Goal: Task Accomplishment & Management: Manage account settings

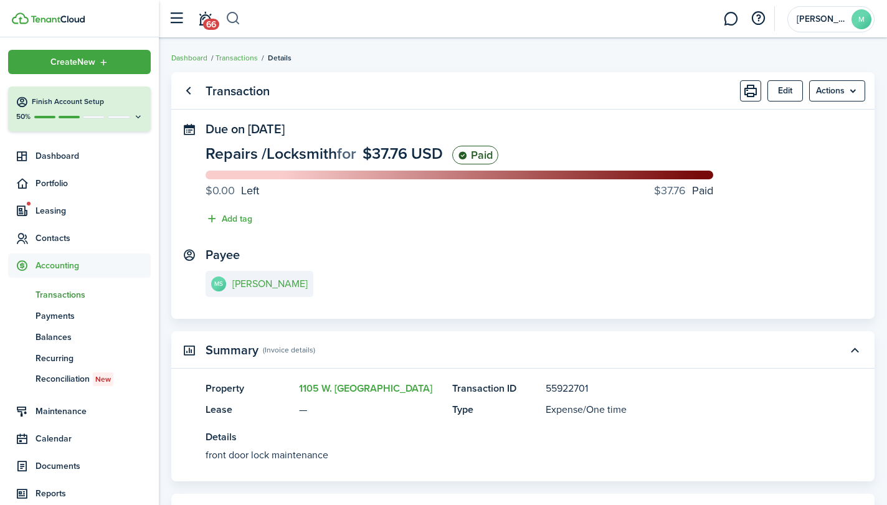
drag, startPoint x: 0, startPoint y: 0, endPoint x: 231, endPoint y: 14, distance: 231.0
click at [231, 14] on button "button" at bounding box center [234, 18] width 16 height 21
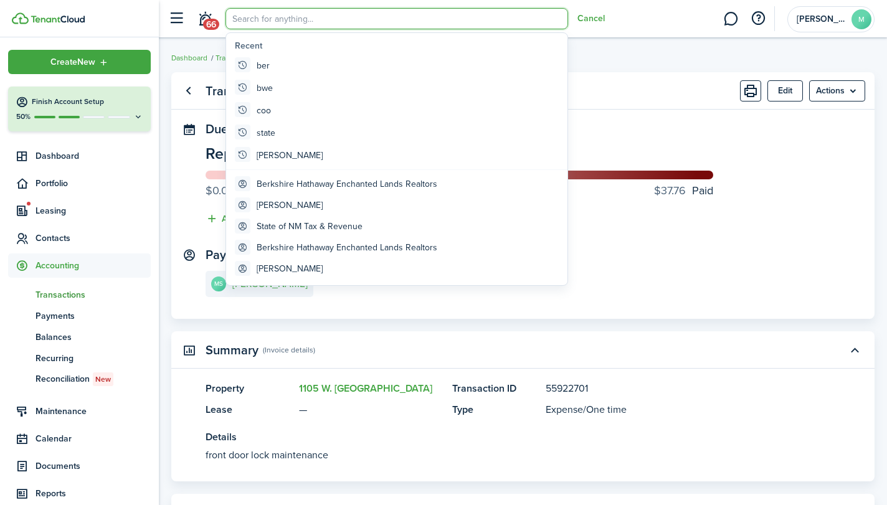
click at [641, 59] on breadcrumb "Dashboard Transactions Details" at bounding box center [523, 51] width 704 height 29
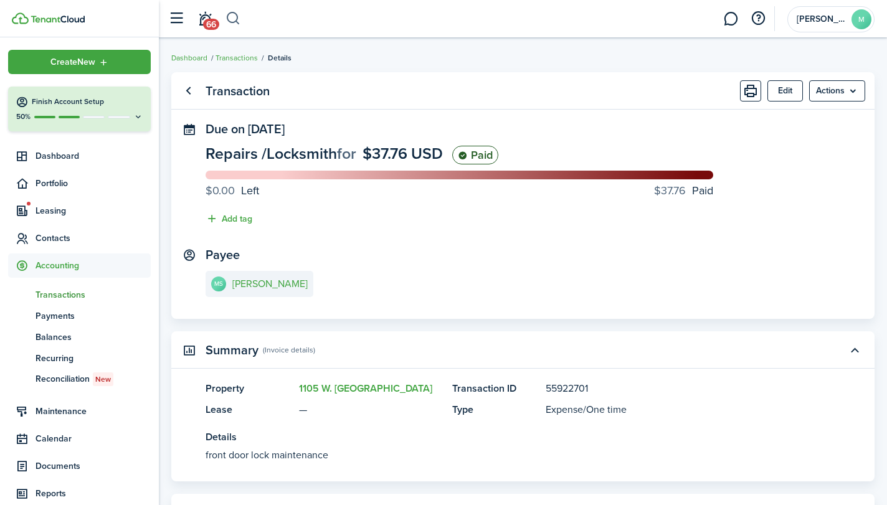
click at [234, 13] on button "button" at bounding box center [234, 18] width 16 height 21
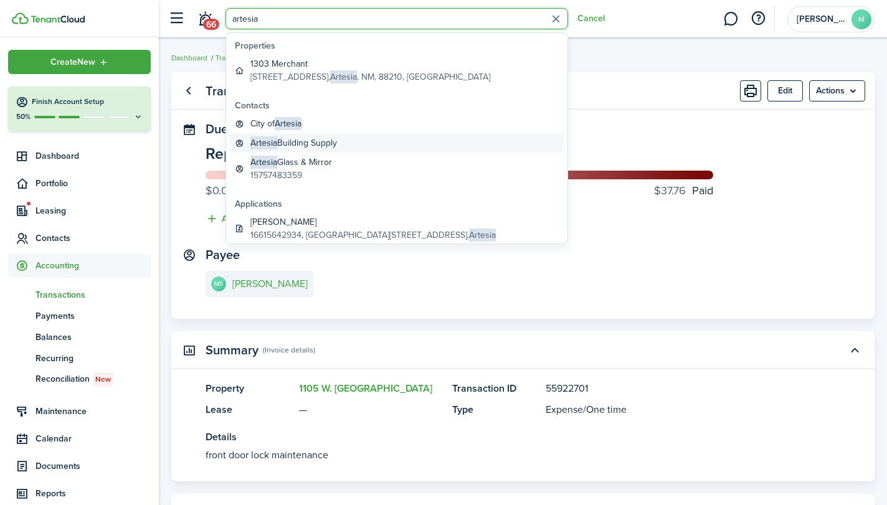
type input "artesia"
click at [314, 138] on global-search-item-title "Artesia Building Supply" at bounding box center [294, 142] width 87 height 13
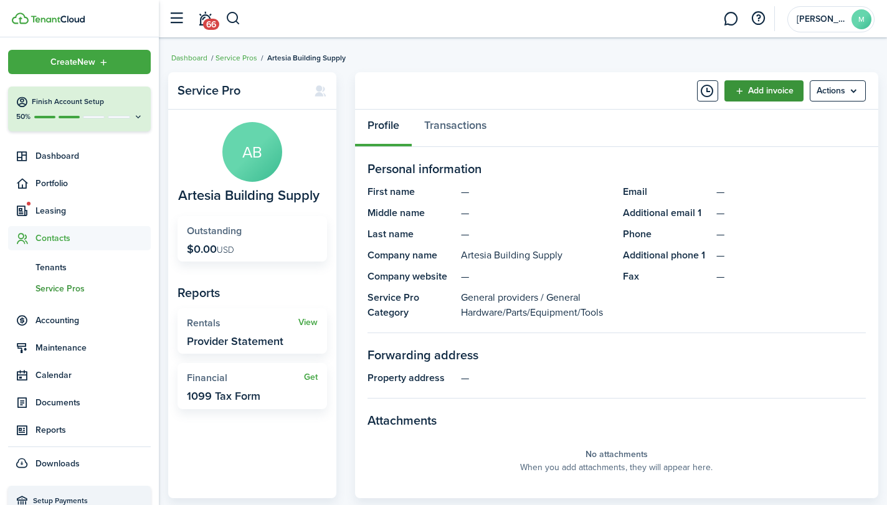
click at [773, 85] on link "Add invoice" at bounding box center [764, 90] width 79 height 21
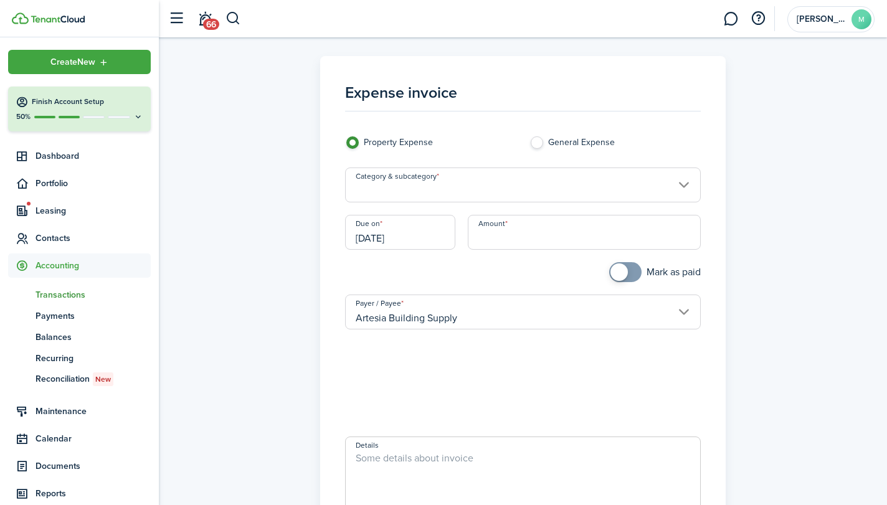
click at [520, 191] on input "Category & subcategory" at bounding box center [522, 185] width 355 height 35
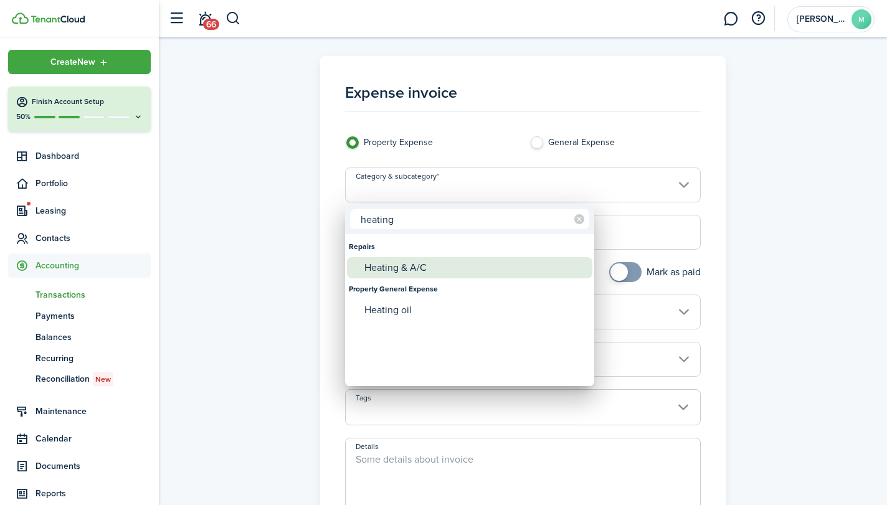
type input "heating"
click at [437, 272] on div "Heating & A/C" at bounding box center [475, 267] width 221 height 21
type input "Repairs / Heating & A/C"
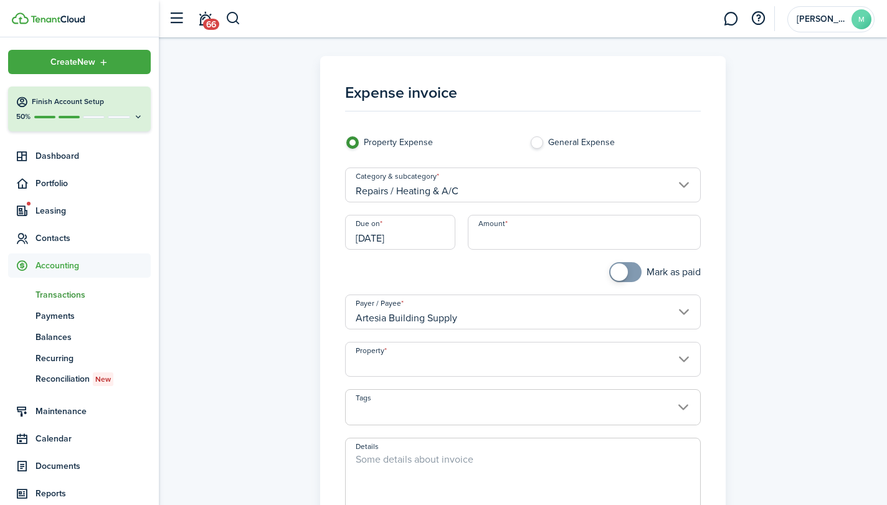
click at [517, 237] on input "Amount" at bounding box center [584, 232] width 233 height 35
type input "$46.84"
checkbox input "true"
click at [618, 272] on span at bounding box center [619, 272] width 17 height 17
click at [591, 372] on input "Property" at bounding box center [522, 359] width 355 height 35
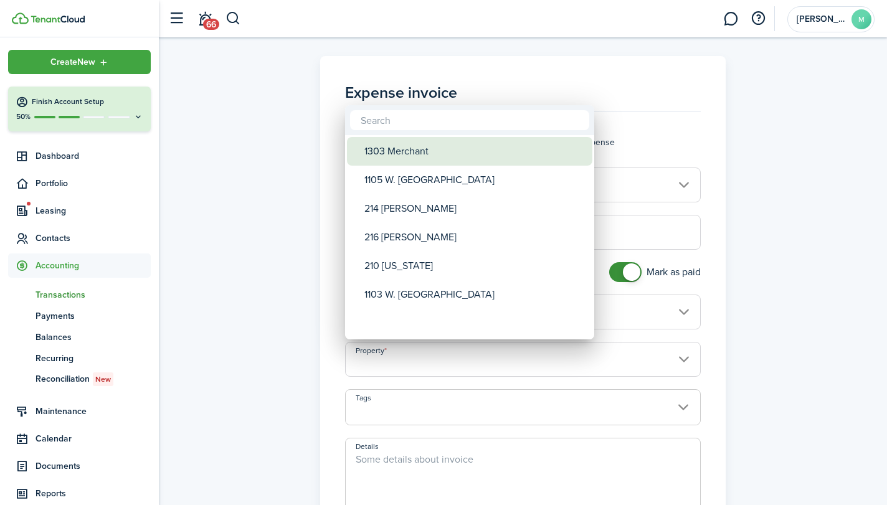
click at [464, 154] on div "1303 Merchant" at bounding box center [475, 151] width 221 height 29
type input "1303 Merchant"
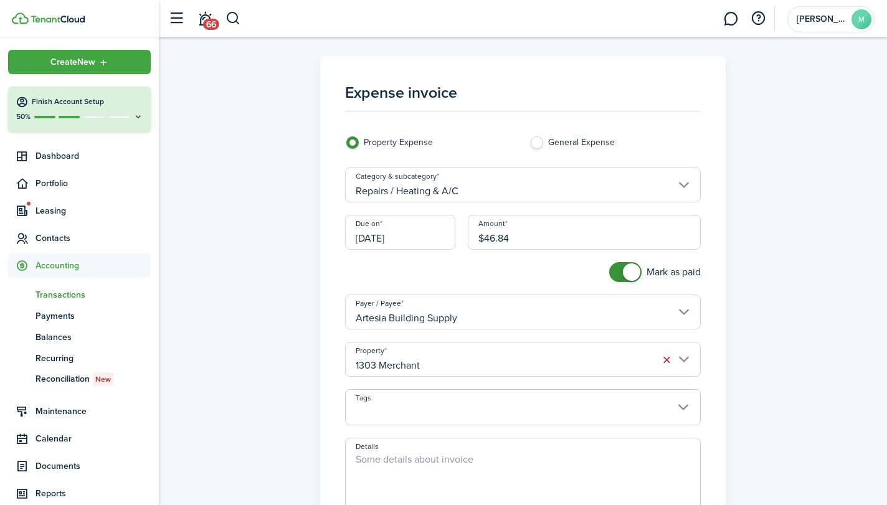
click at [411, 457] on textarea "Details" at bounding box center [523, 482] width 354 height 60
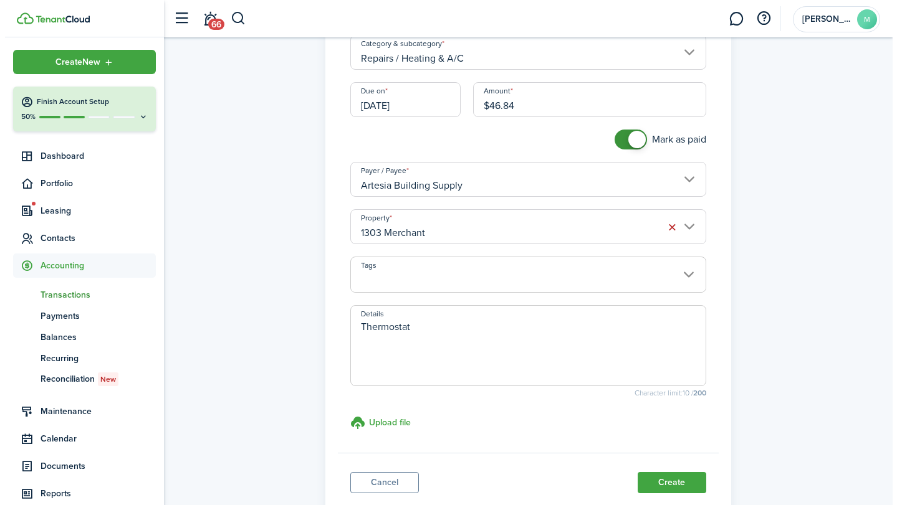
scroll to position [158, 0]
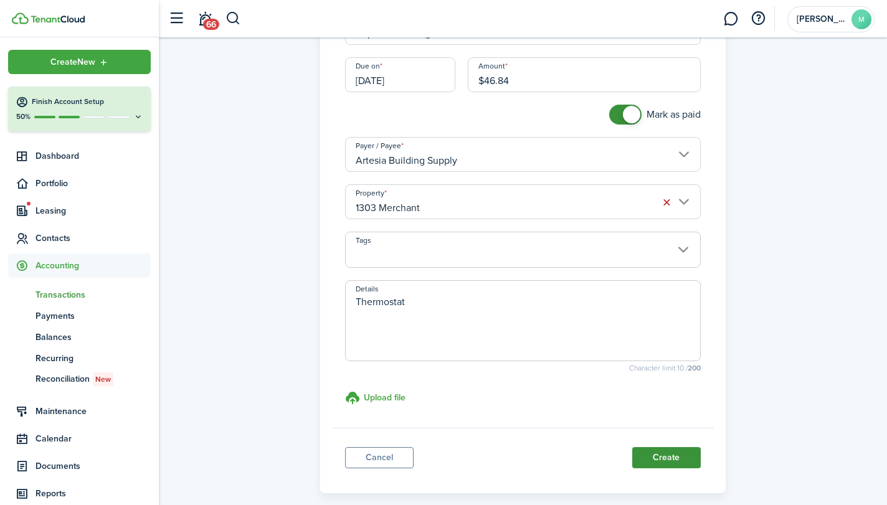
type textarea "Thermostat"
click at [662, 452] on button "Create" at bounding box center [667, 457] width 69 height 21
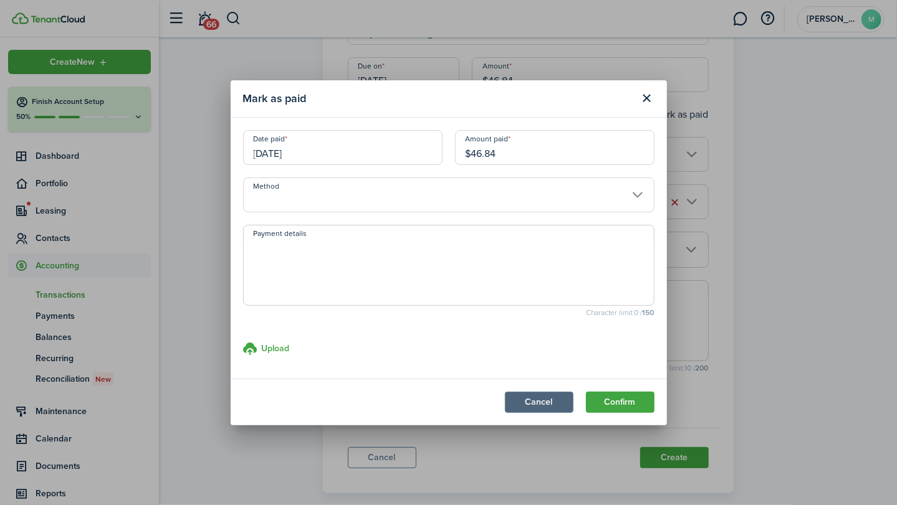
click at [540, 398] on button "Cancel" at bounding box center [539, 402] width 69 height 21
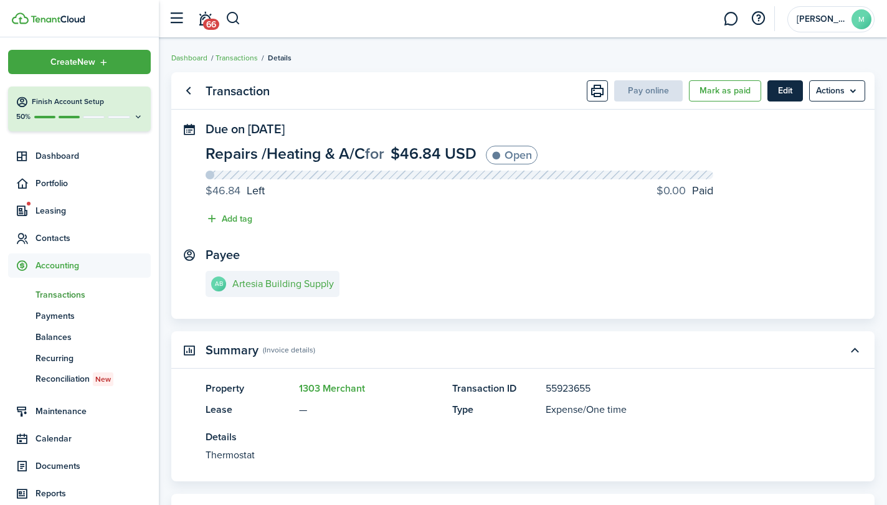
click at [793, 88] on button "Edit" at bounding box center [786, 90] width 36 height 21
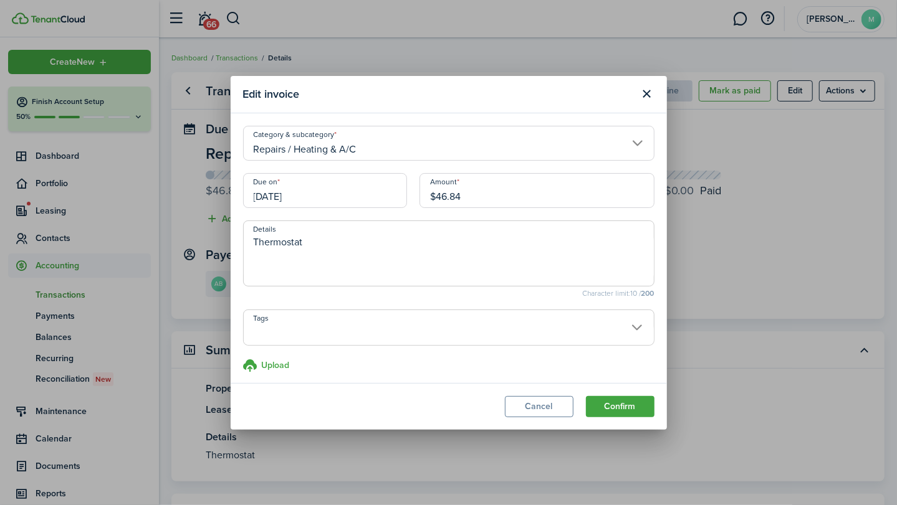
click at [344, 185] on input "[DATE]" at bounding box center [325, 190] width 164 height 35
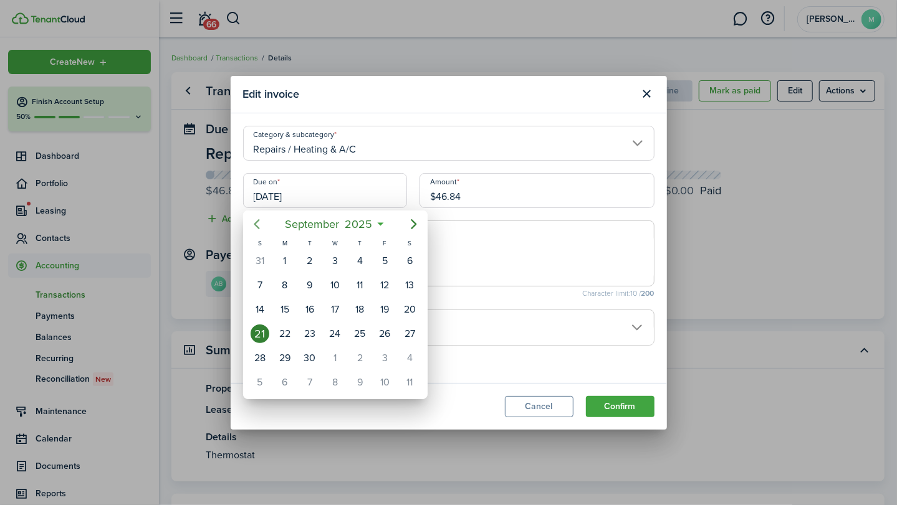
click at [258, 226] on icon "Previous page" at bounding box center [256, 224] width 15 height 15
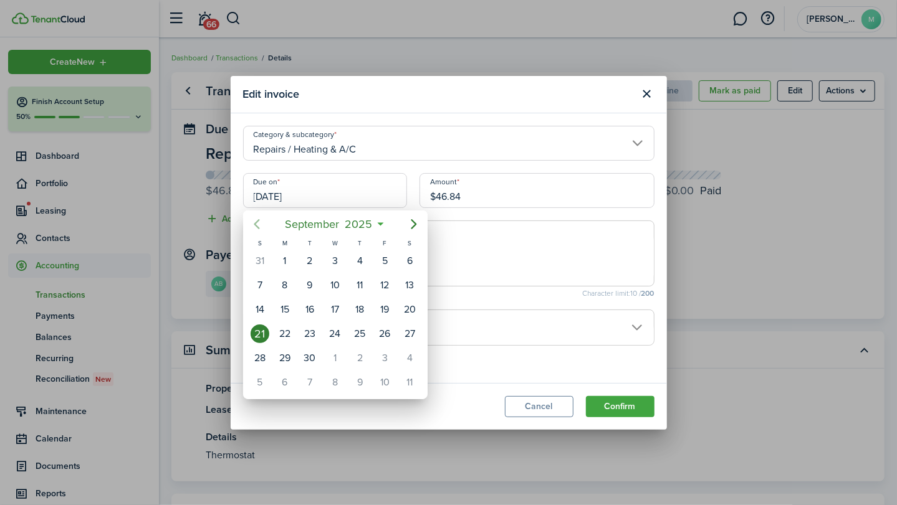
click at [258, 226] on icon "Previous page" at bounding box center [256, 224] width 15 height 15
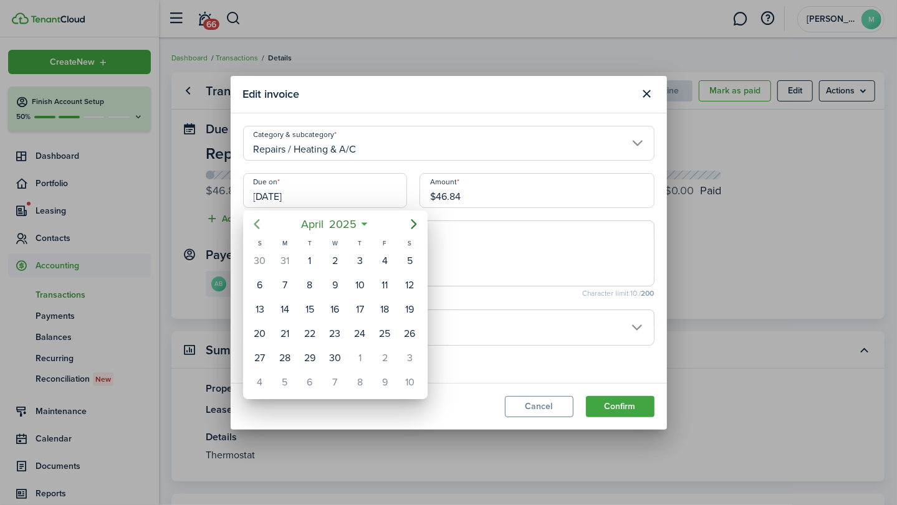
click at [258, 227] on icon "Previous page" at bounding box center [257, 224] width 6 height 10
click at [258, 226] on icon "Previous page" at bounding box center [256, 224] width 15 height 15
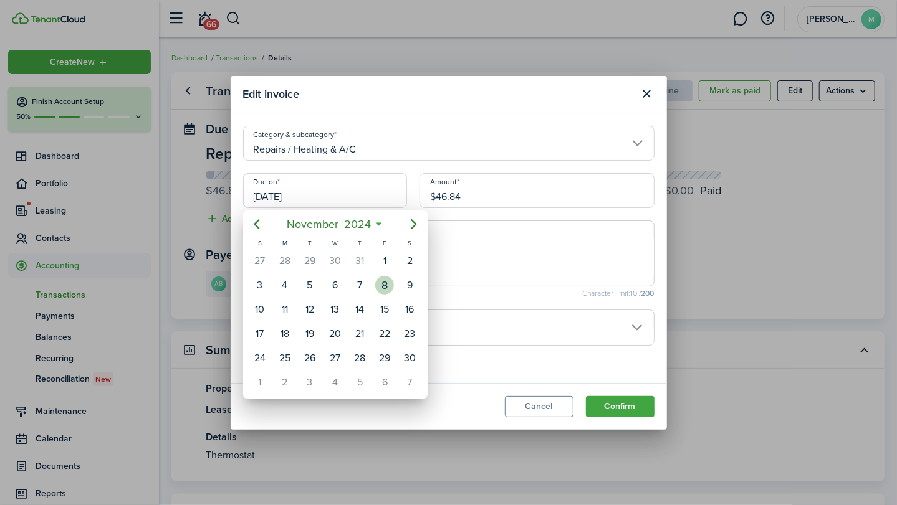
click at [386, 282] on div "8" at bounding box center [384, 285] width 19 height 19
type input "[DATE]"
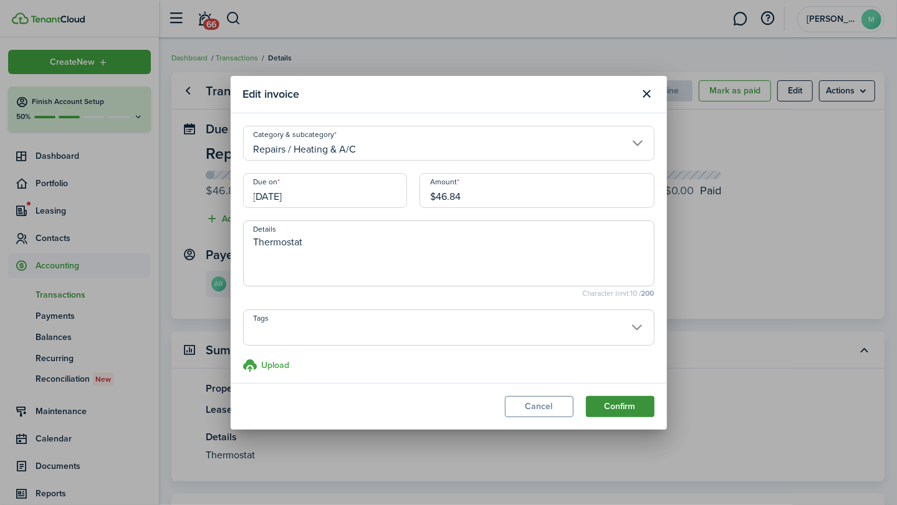
click at [622, 406] on button "Confirm" at bounding box center [620, 406] width 69 height 21
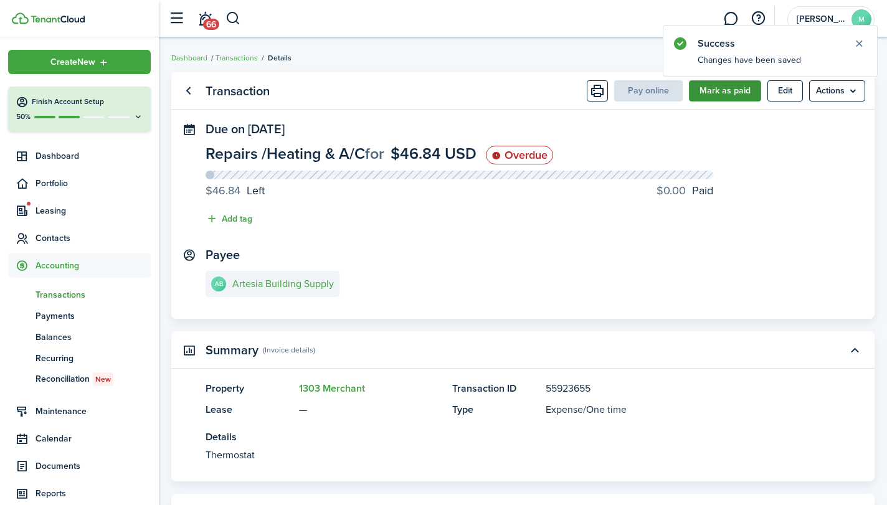
click at [732, 97] on button "Mark as paid" at bounding box center [725, 90] width 72 height 21
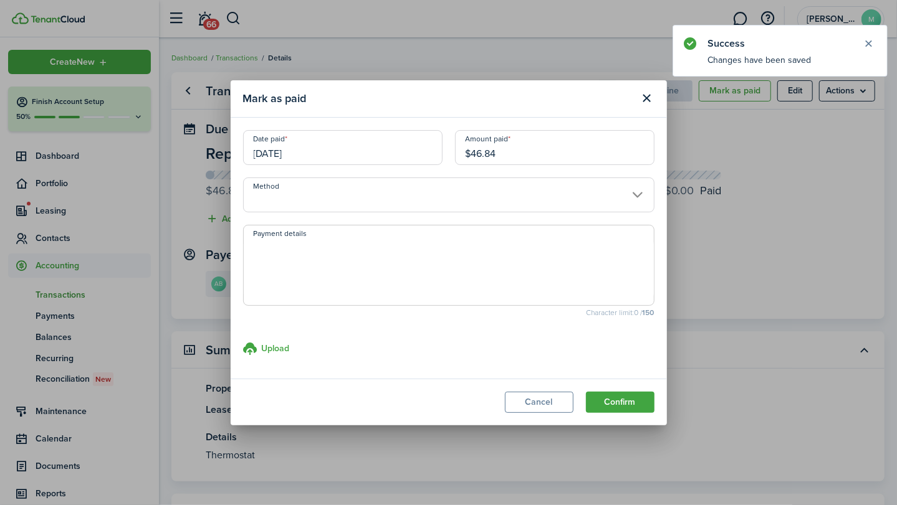
click at [452, 194] on input "Method" at bounding box center [448, 195] width 411 height 35
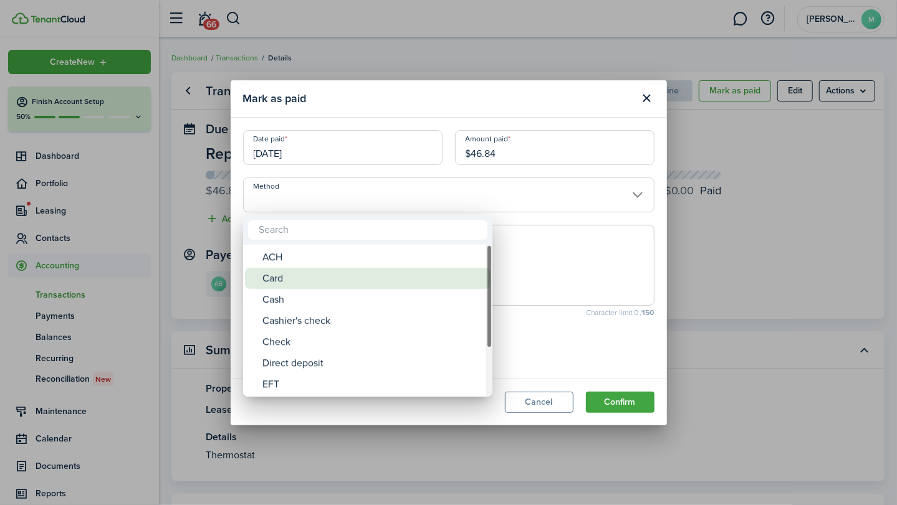
click at [387, 279] on div "Card" at bounding box center [372, 278] width 221 height 21
type input "Card"
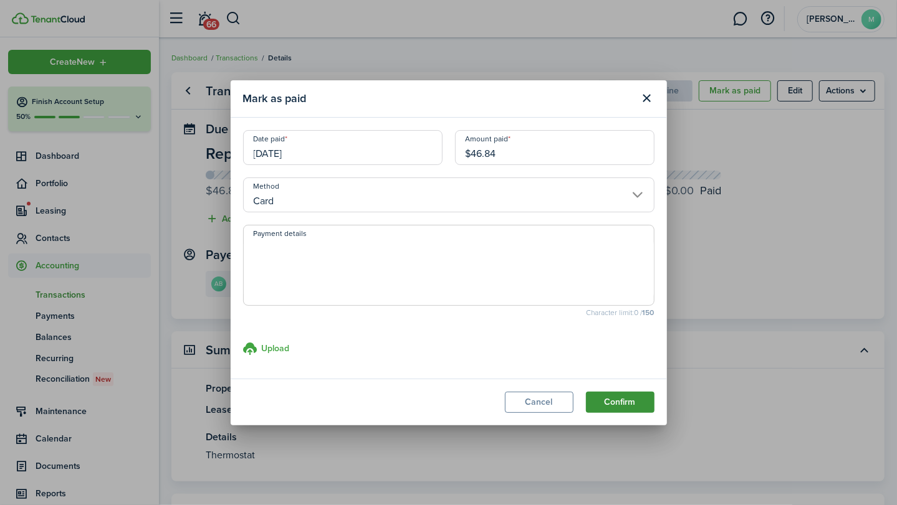
click at [622, 404] on button "Confirm" at bounding box center [620, 402] width 69 height 21
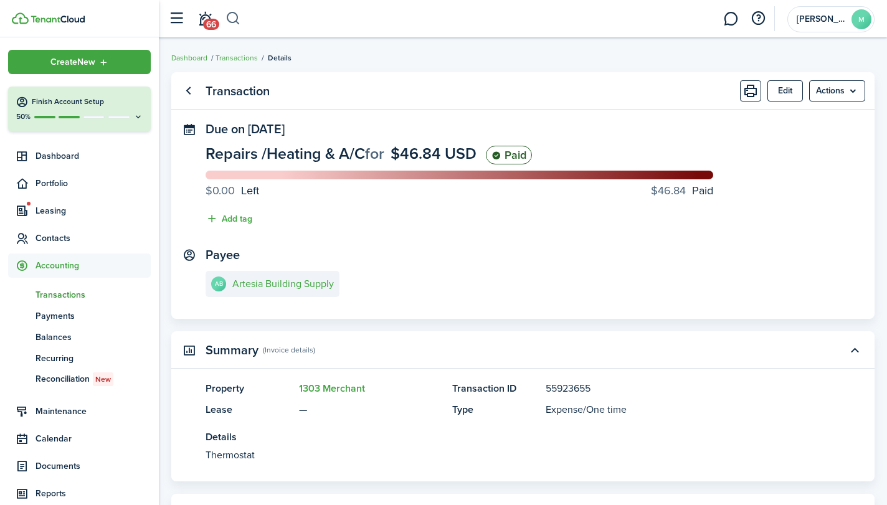
click at [233, 16] on button "button" at bounding box center [234, 18] width 16 height 21
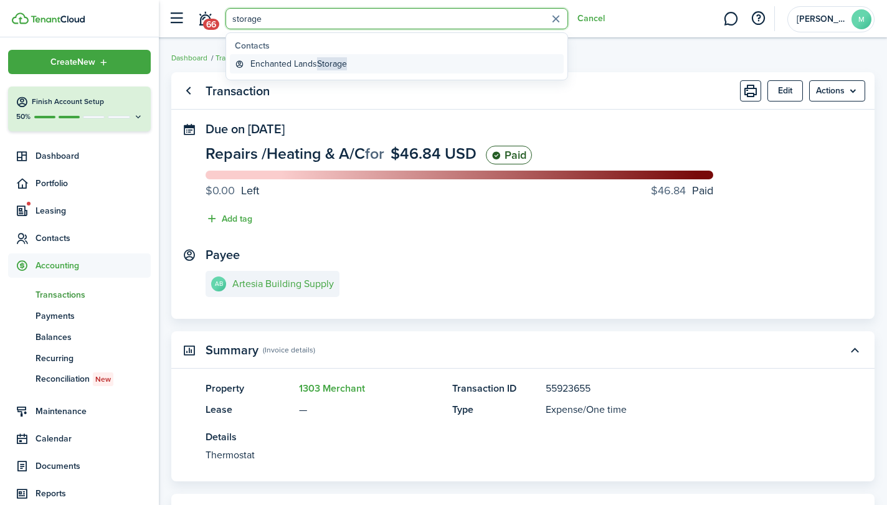
type input "storage"
click at [339, 67] on span "Storage" at bounding box center [332, 63] width 30 height 13
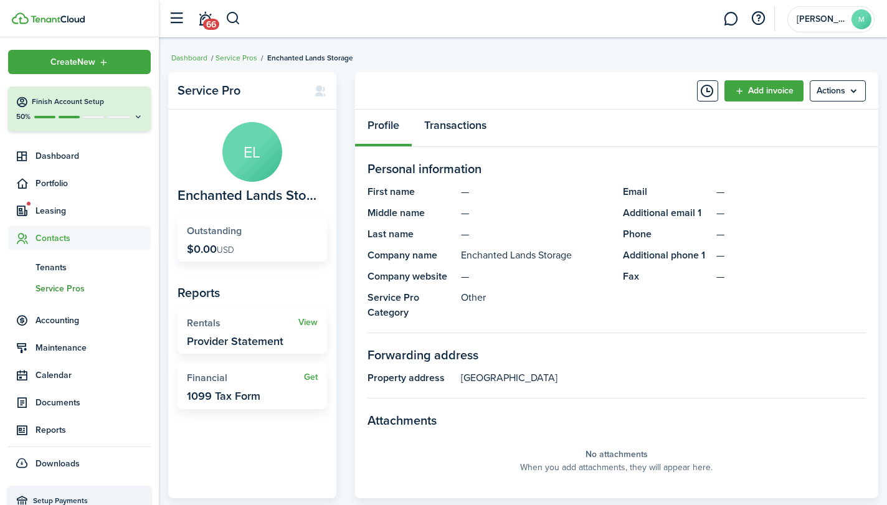
click at [471, 127] on link "Transactions" at bounding box center [455, 128] width 87 height 37
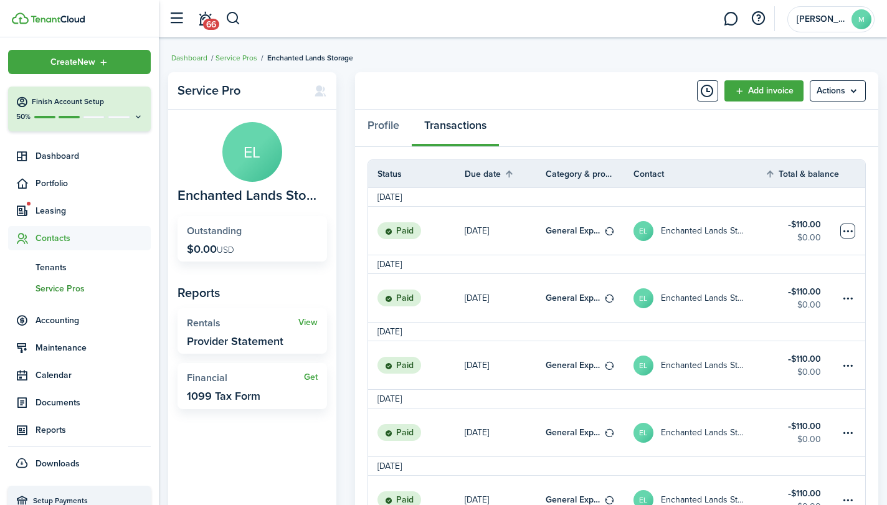
click at [845, 225] on table-menu-btn-icon at bounding box center [848, 231] width 15 height 15
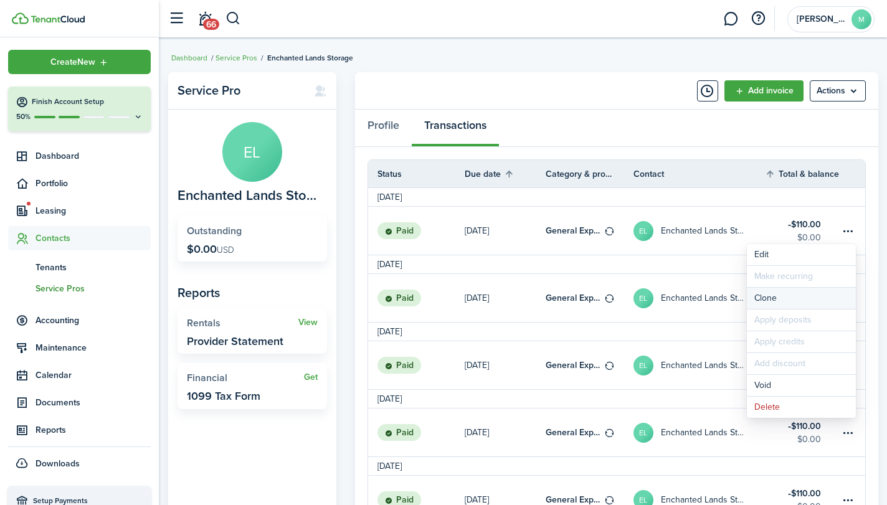
click at [785, 303] on link "Clone" at bounding box center [801, 298] width 109 height 21
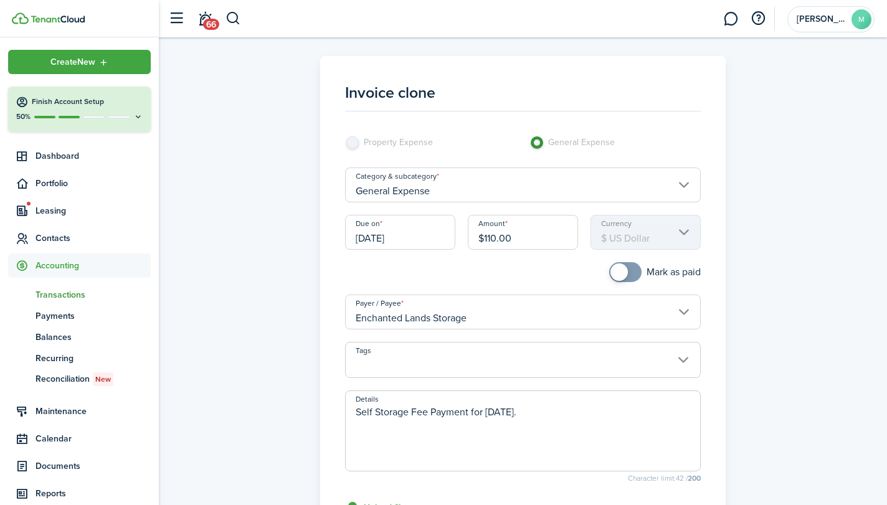
click at [423, 236] on input "[DATE]" at bounding box center [400, 232] width 110 height 35
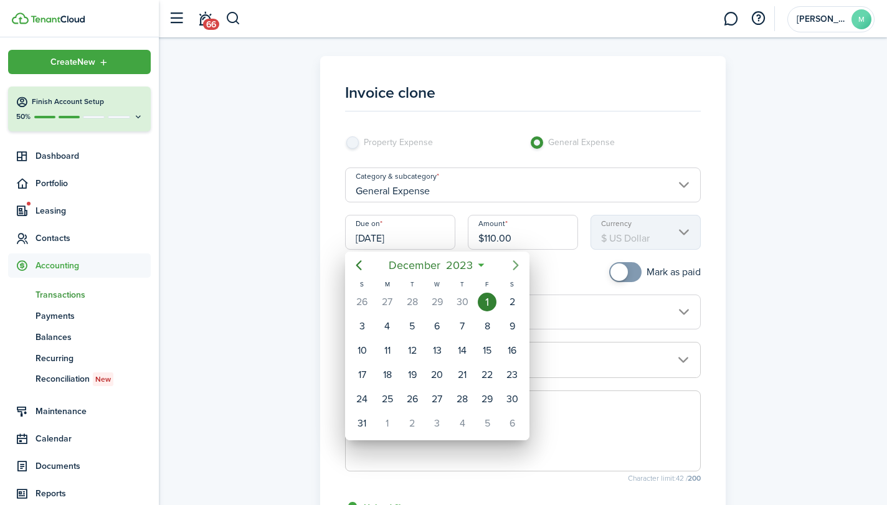
click at [518, 265] on icon "Next page" at bounding box center [516, 266] width 6 height 10
click at [392, 298] on div "1" at bounding box center [387, 302] width 19 height 19
type input "[DATE]"
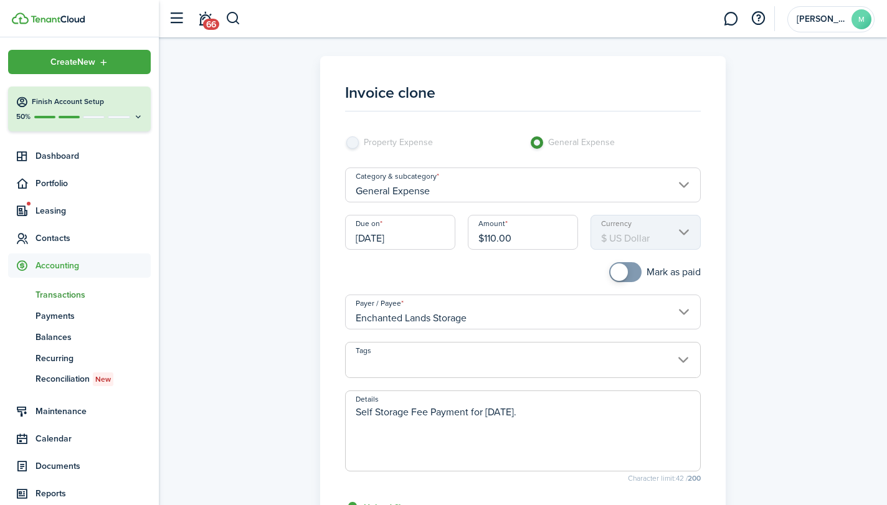
click at [571, 407] on textarea "Self Storage Fee Payment for [DATE]." at bounding box center [523, 435] width 354 height 60
type textarea "Self Storage Fee Payment"
checkbox input "true"
click at [631, 273] on span at bounding box center [625, 272] width 12 height 20
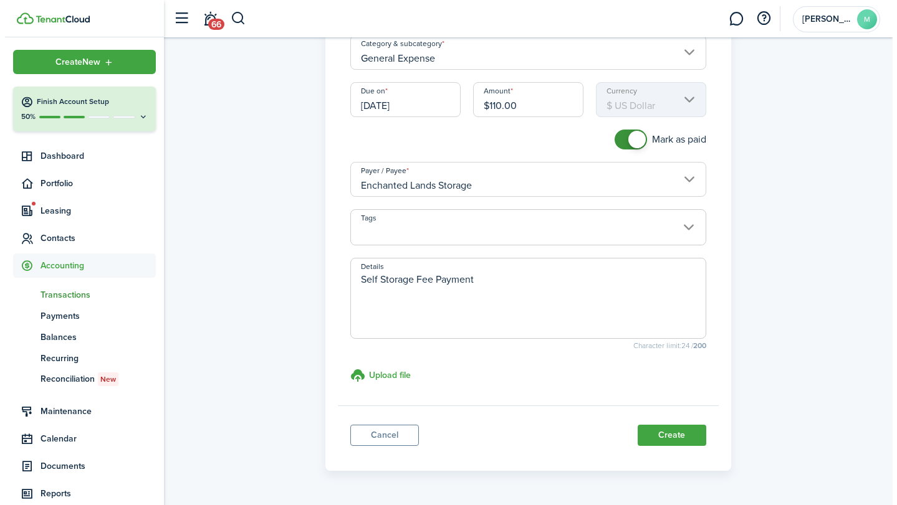
scroll to position [141, 0]
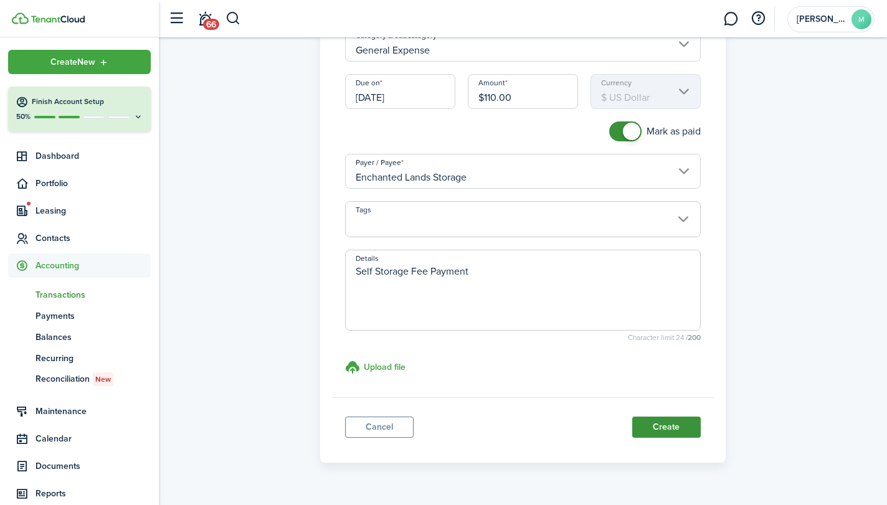
click at [674, 424] on button "Create" at bounding box center [667, 427] width 69 height 21
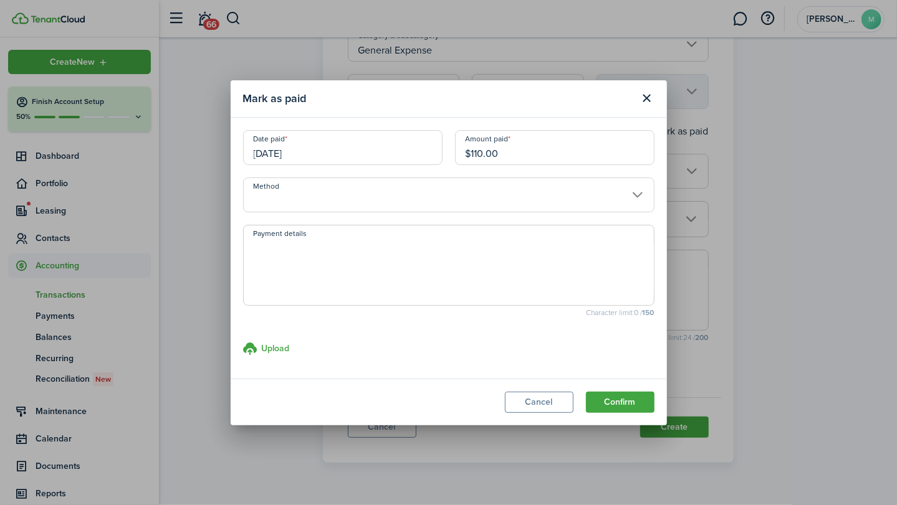
click at [492, 192] on input "Method" at bounding box center [448, 195] width 411 height 35
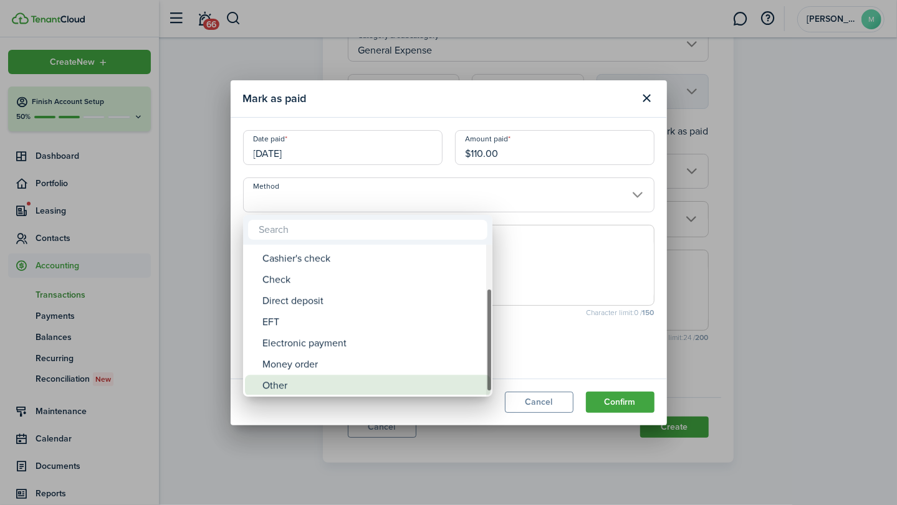
drag, startPoint x: 488, startPoint y: 332, endPoint x: 481, endPoint y: 376, distance: 44.2
click at [481, 376] on mbsc-scrollview-base "ACH Card Cash Cashier's check Check Direct deposit EFT Electronic payment Money…" at bounding box center [367, 321] width 249 height 150
click at [481, 376] on div "Other" at bounding box center [372, 384] width 221 height 21
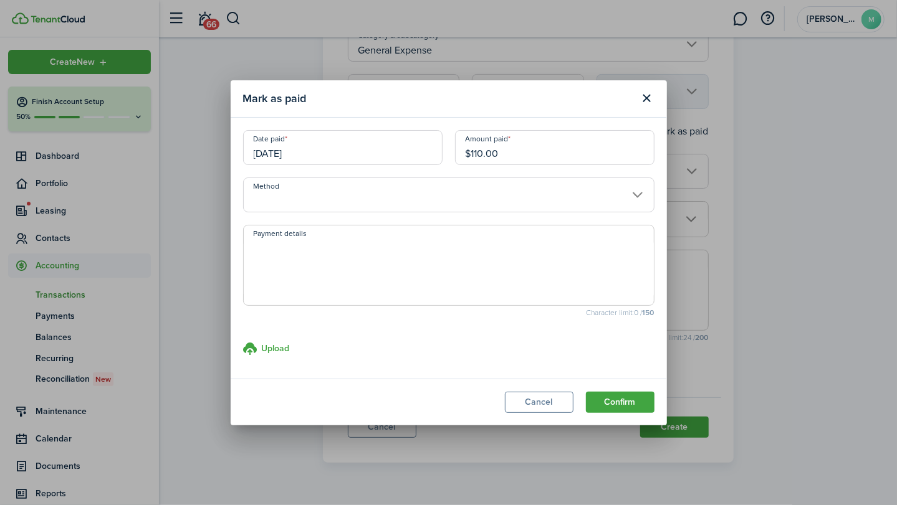
type input "Other"
click at [384, 247] on textarea "Payment details" at bounding box center [449, 269] width 410 height 60
type textarea "Bill Pay Service"
click at [619, 401] on button "Confirm" at bounding box center [620, 402] width 69 height 21
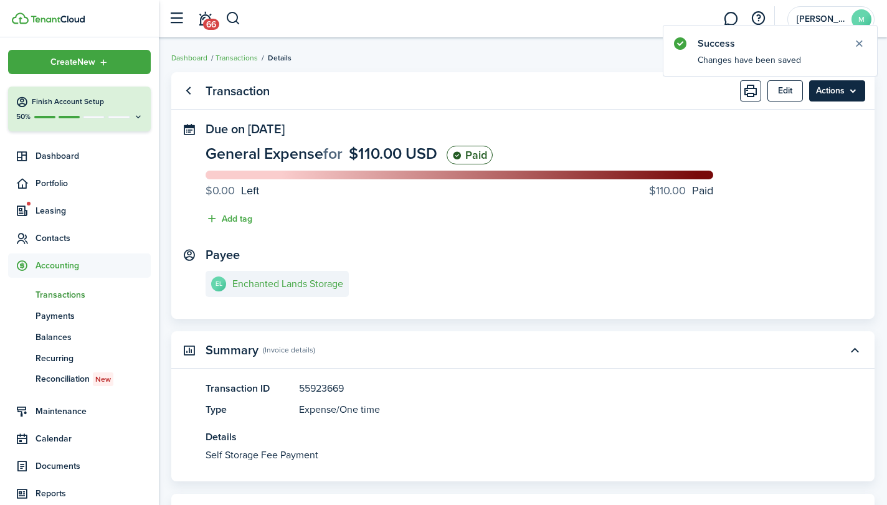
click at [841, 94] on menu-btn "Actions" at bounding box center [837, 90] width 56 height 21
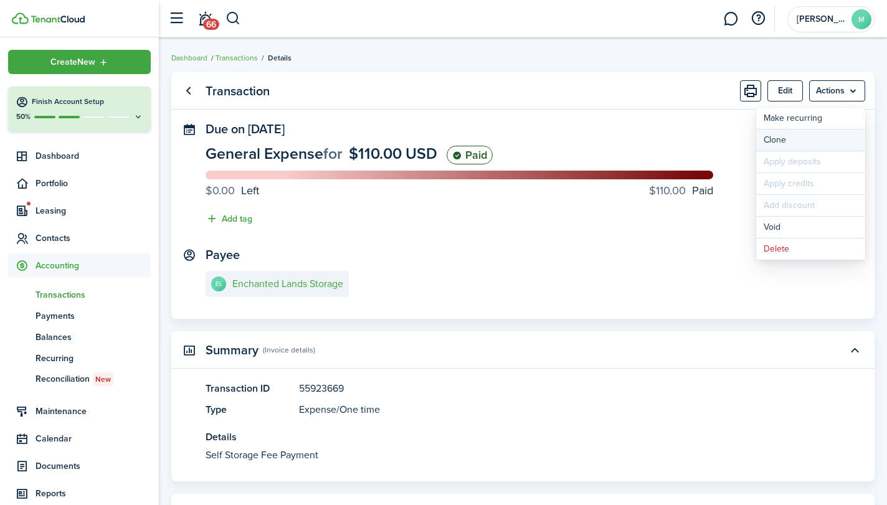
click at [804, 133] on link "Clone" at bounding box center [811, 140] width 109 height 21
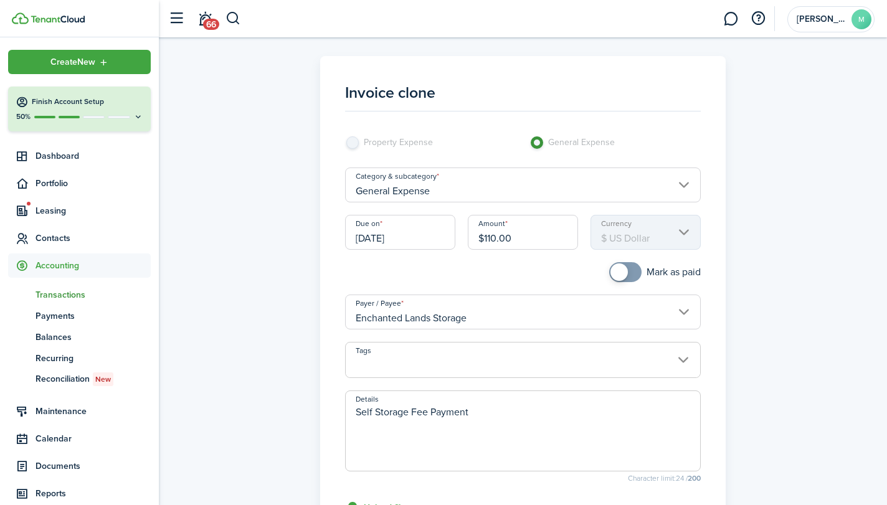
click at [418, 241] on input "[DATE]" at bounding box center [400, 232] width 110 height 35
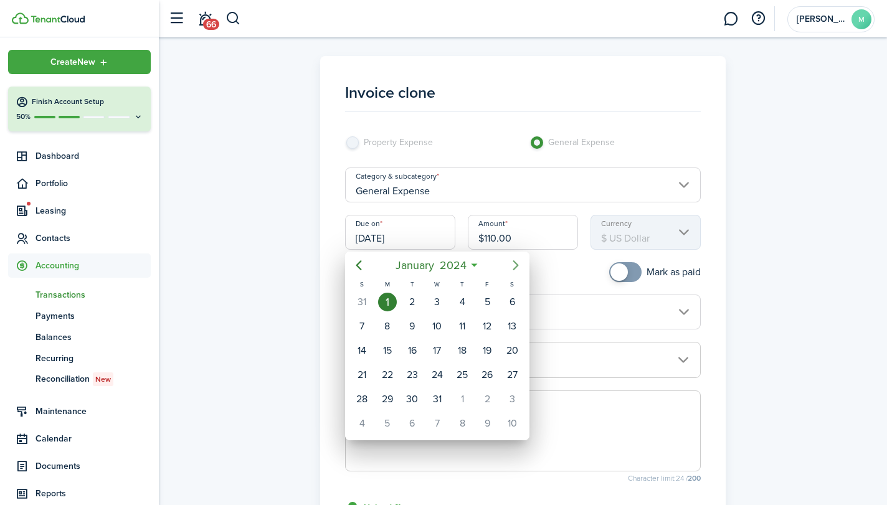
click at [520, 264] on icon "Next page" at bounding box center [515, 265] width 15 height 15
click at [624, 270] on div at bounding box center [443, 252] width 1087 height 705
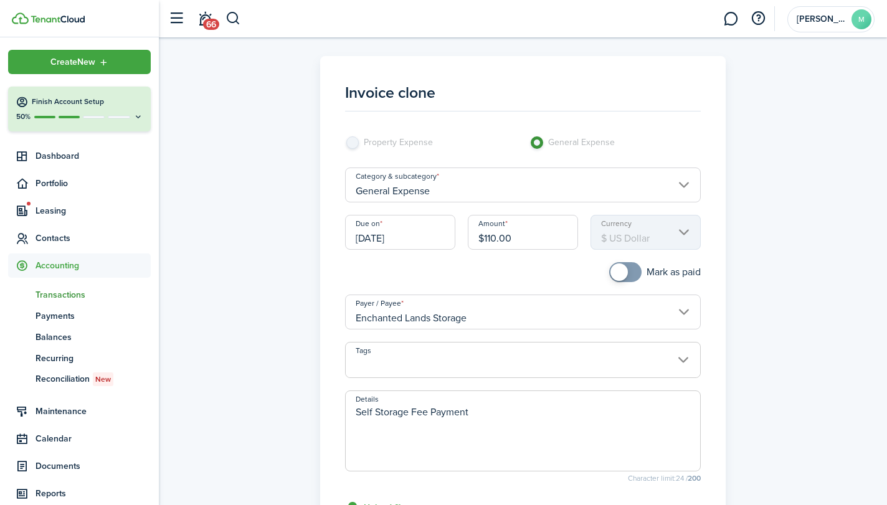
scroll to position [25, 0]
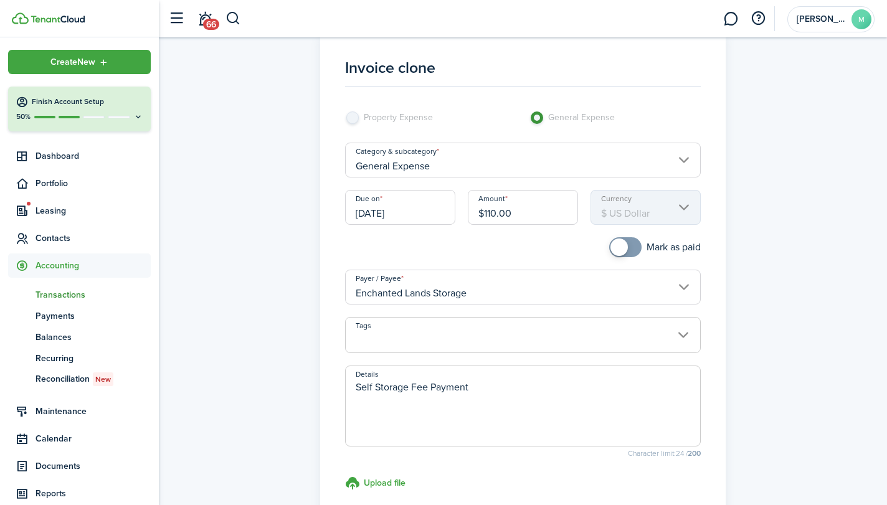
checkbox input "true"
click at [629, 251] on span at bounding box center [625, 247] width 12 height 20
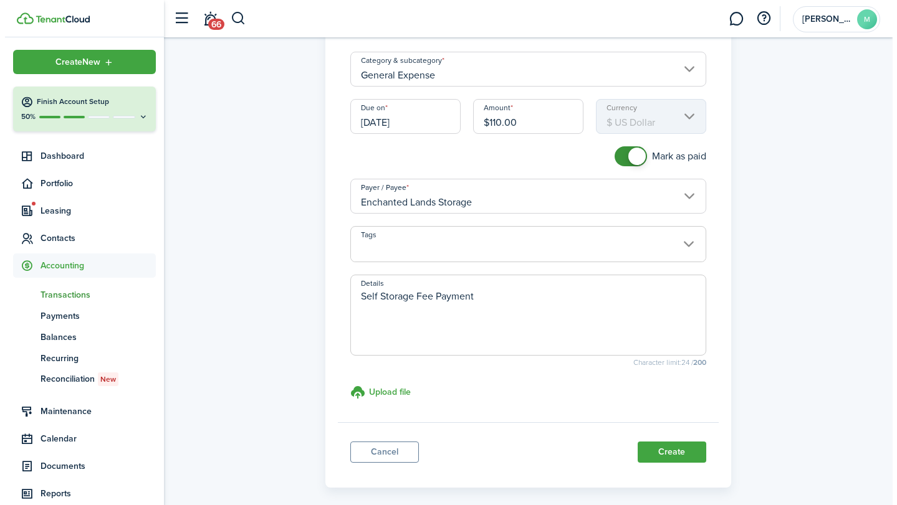
scroll to position [169, 0]
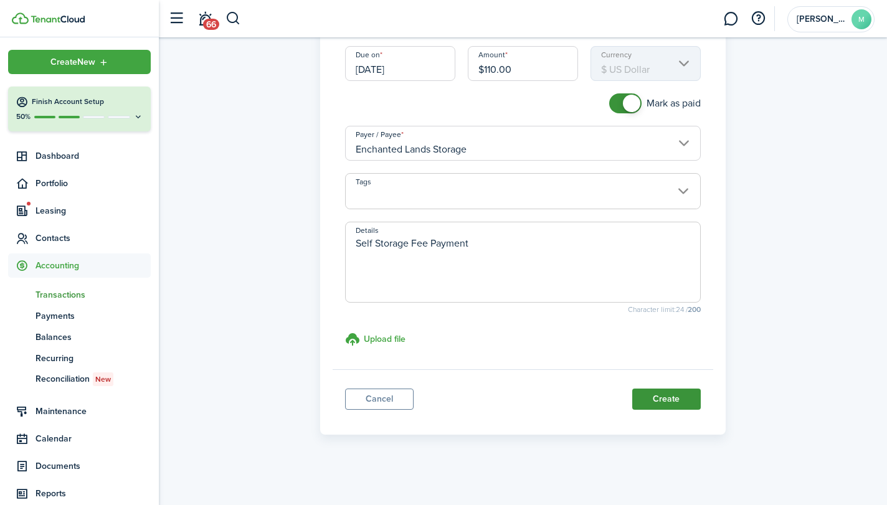
click at [680, 402] on button "Create" at bounding box center [667, 399] width 69 height 21
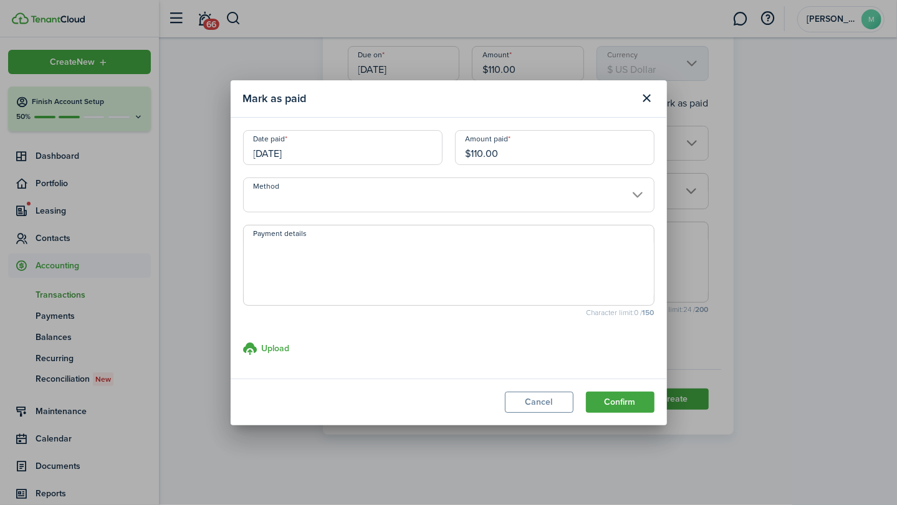
click at [410, 183] on input "Method" at bounding box center [448, 195] width 411 height 35
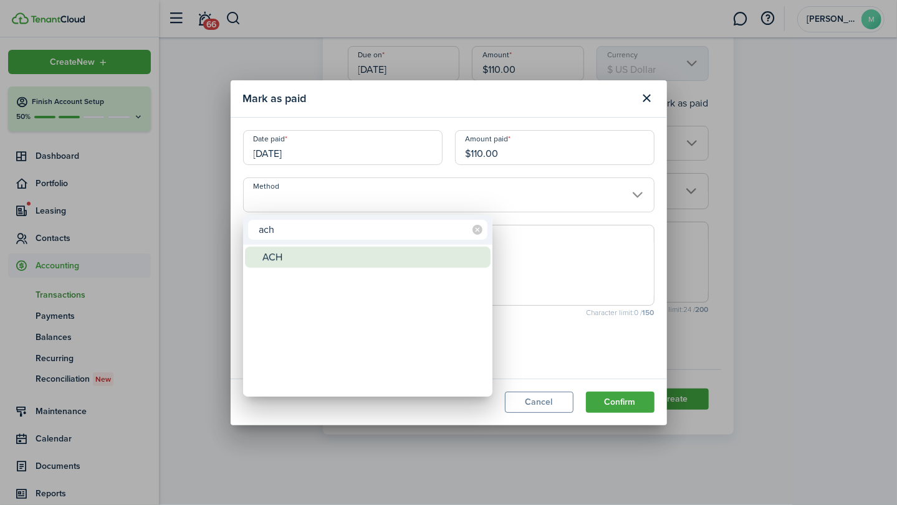
type input "ach"
click at [356, 251] on div "ACH" at bounding box center [372, 257] width 221 height 21
type input "ACH"
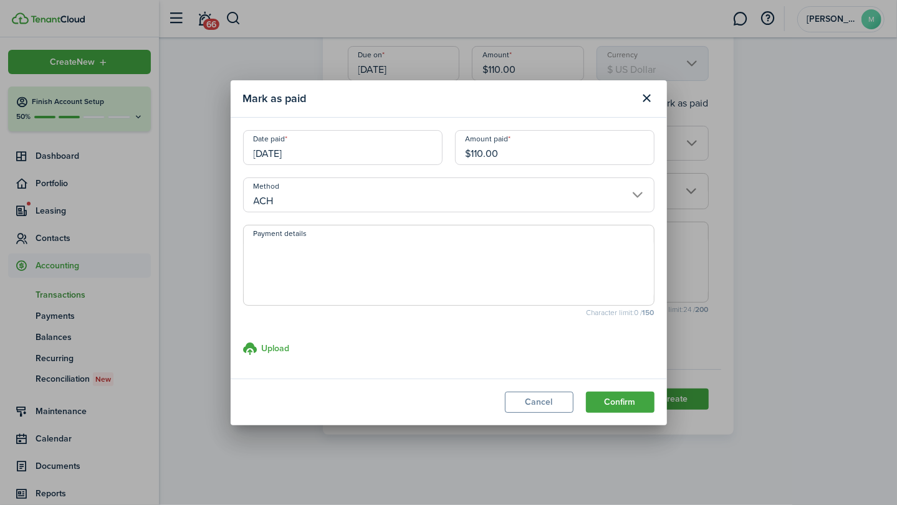
click at [348, 249] on textarea "Payment details" at bounding box center [449, 269] width 410 height 60
type textarea "bill pay service"
click at [623, 402] on button "Confirm" at bounding box center [620, 402] width 69 height 21
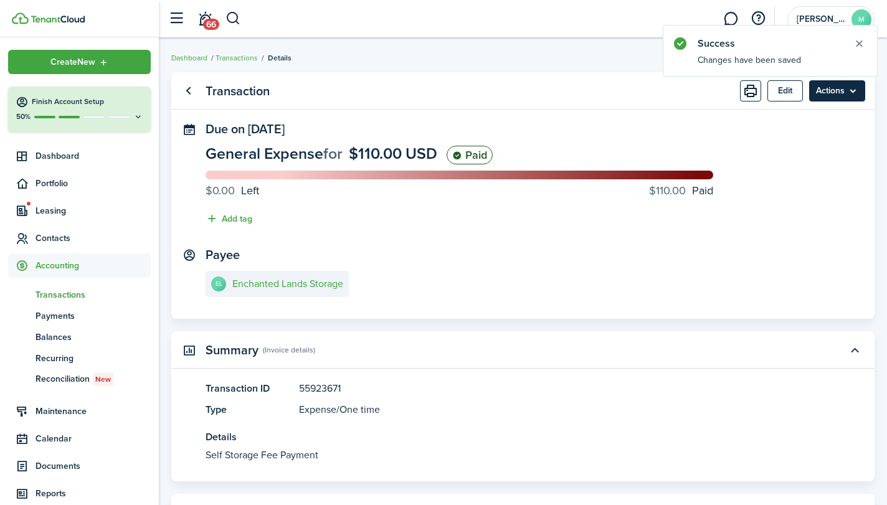
click at [847, 92] on menu-btn "Actions" at bounding box center [837, 90] width 56 height 21
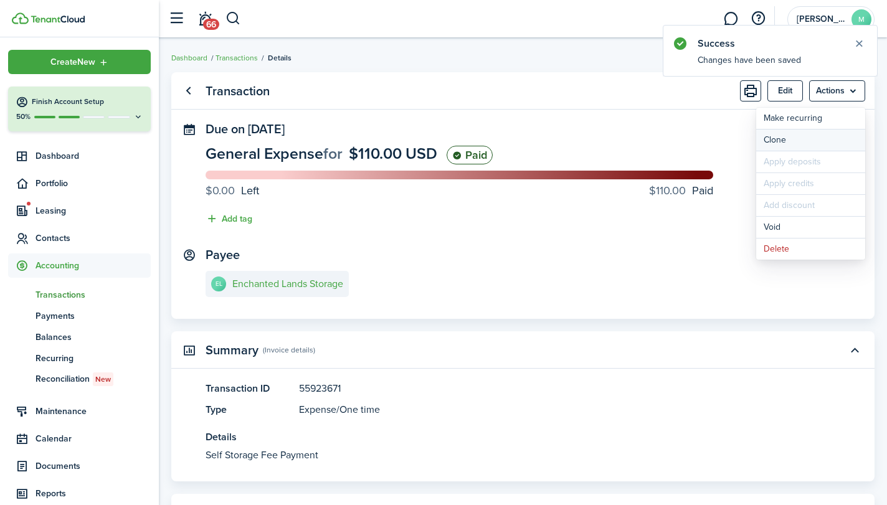
click at [801, 136] on link "Clone" at bounding box center [811, 140] width 109 height 21
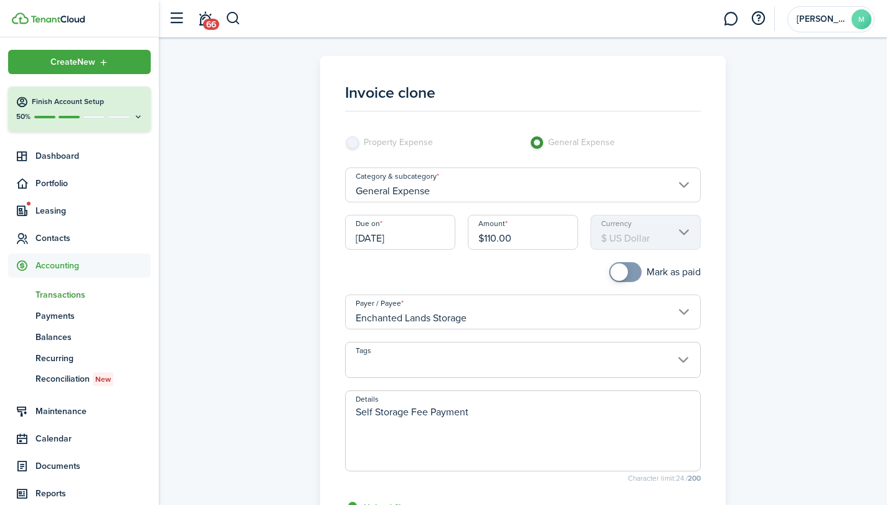
click at [426, 246] on input "[DATE]" at bounding box center [400, 232] width 110 height 35
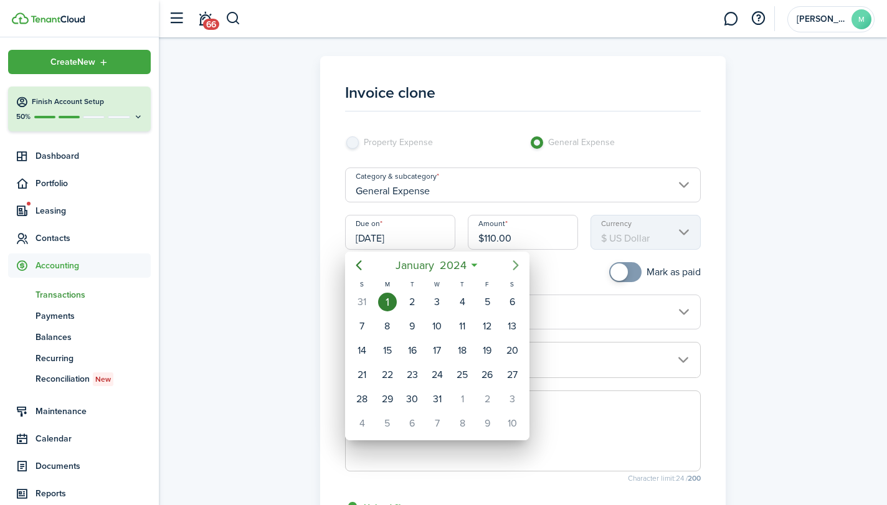
click at [520, 260] on icon "Next page" at bounding box center [515, 265] width 15 height 15
click at [489, 295] on div "1" at bounding box center [487, 302] width 19 height 19
type input "[DATE]"
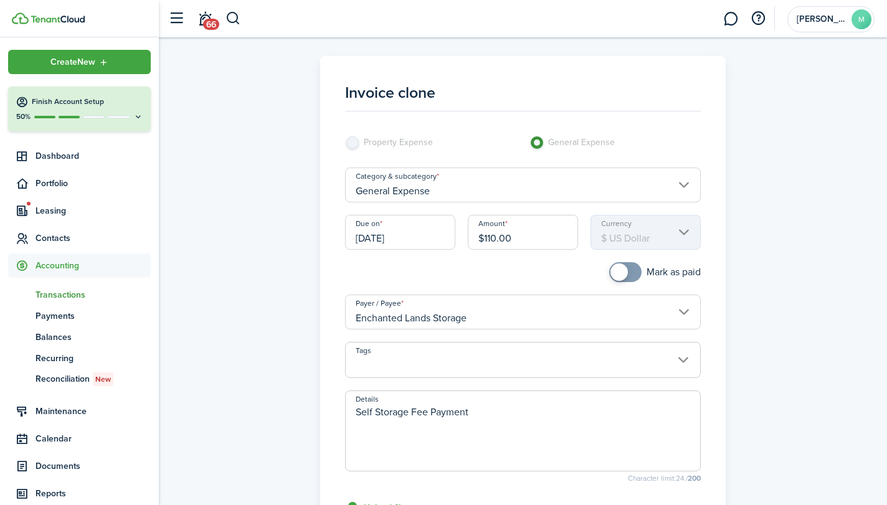
checkbox input "true"
click at [632, 273] on span at bounding box center [625, 272] width 12 height 20
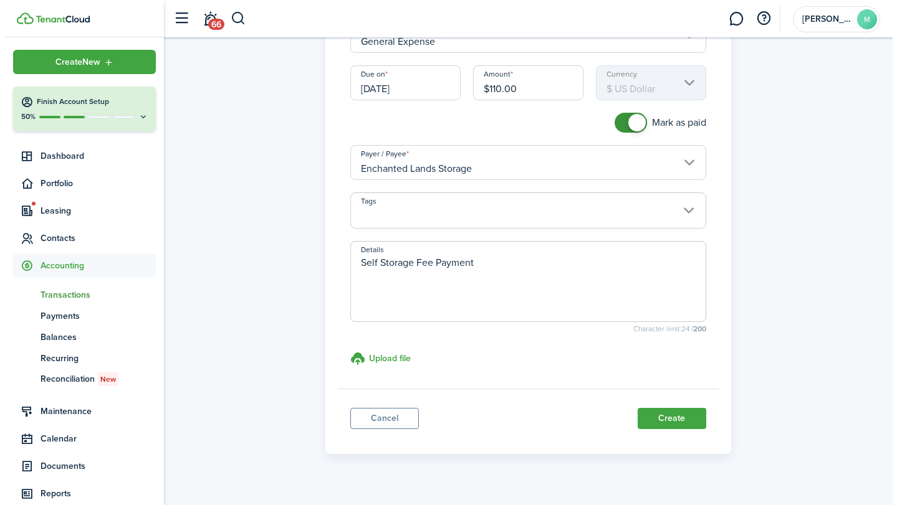
scroll to position [166, 0]
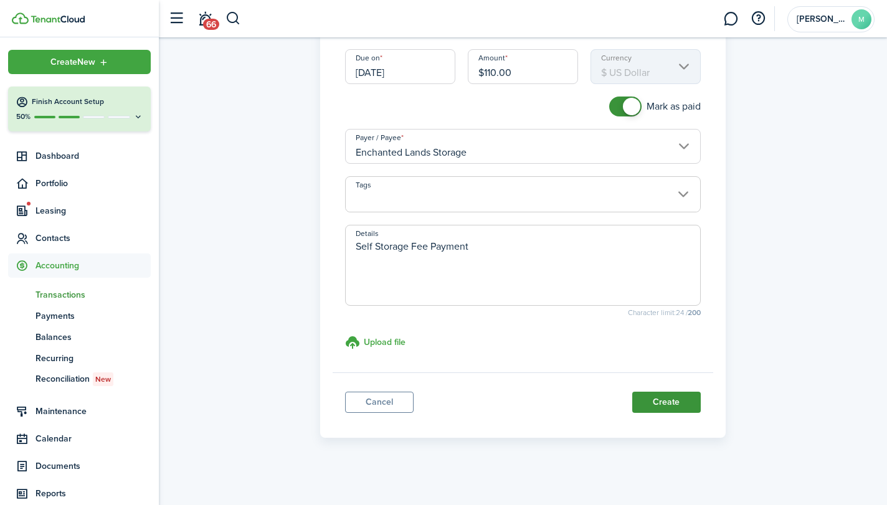
click at [684, 401] on button "Create" at bounding box center [667, 402] width 69 height 21
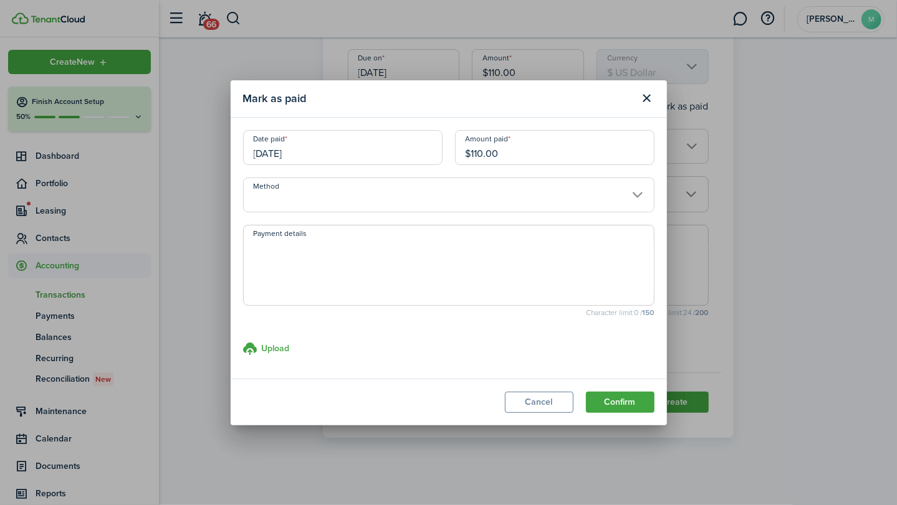
click at [364, 198] on input "Method" at bounding box center [448, 195] width 411 height 35
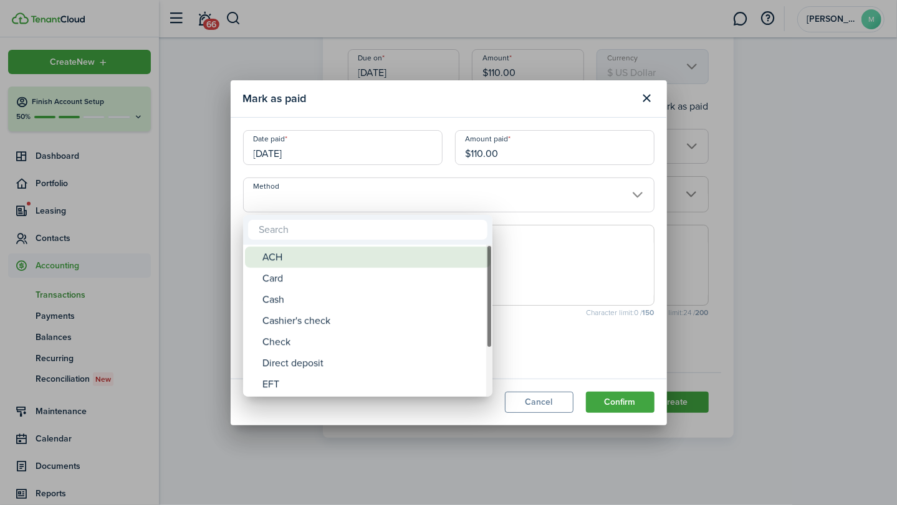
click at [338, 255] on div "ACH" at bounding box center [372, 257] width 221 height 21
type input "ACH"
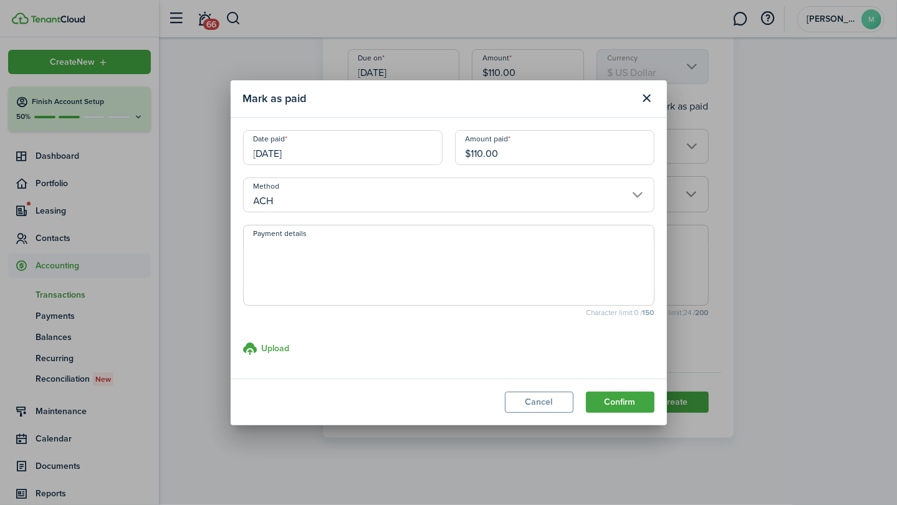
click at [335, 269] on textarea "Payment details" at bounding box center [449, 269] width 410 height 60
type textarea "bill pay service"
click at [614, 402] on button "Confirm" at bounding box center [620, 402] width 69 height 21
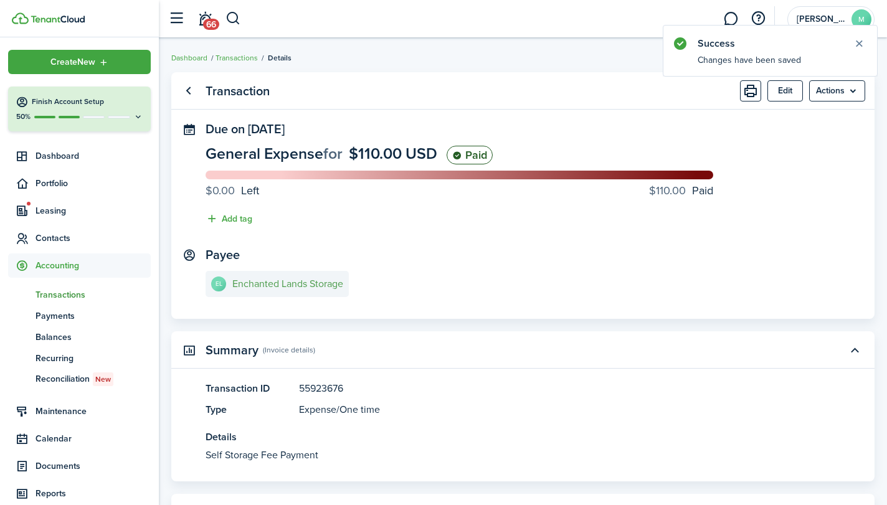
click at [320, 282] on e-details-info-title "Enchanted Lands Storage" at bounding box center [287, 284] width 111 height 11
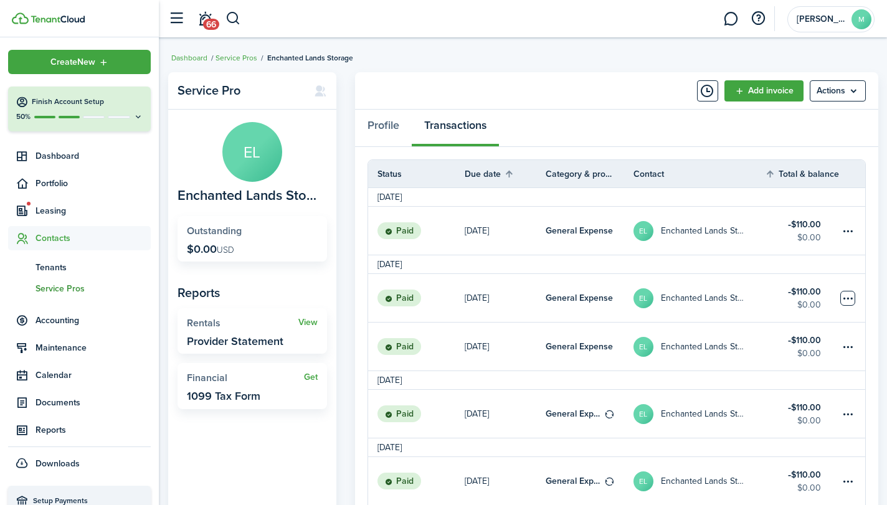
click at [847, 298] on table-menu-btn-icon at bounding box center [848, 298] width 15 height 15
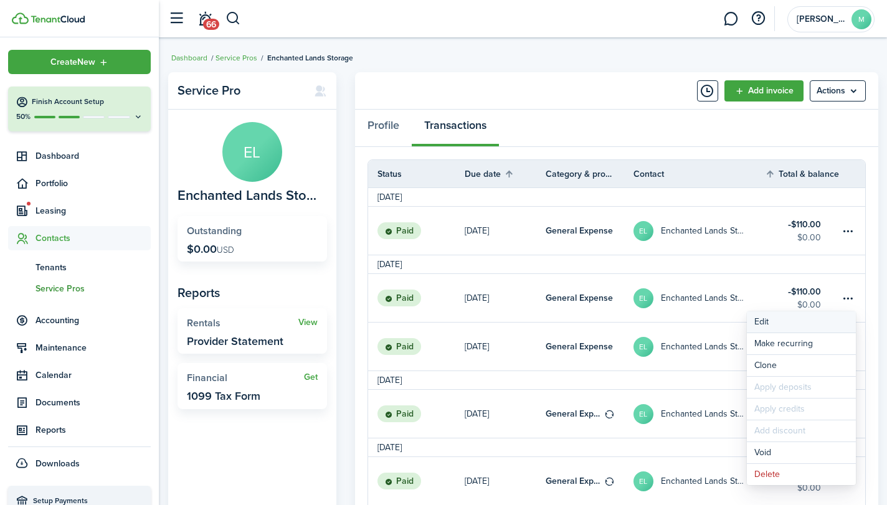
click at [808, 316] on button "Edit" at bounding box center [801, 322] width 109 height 21
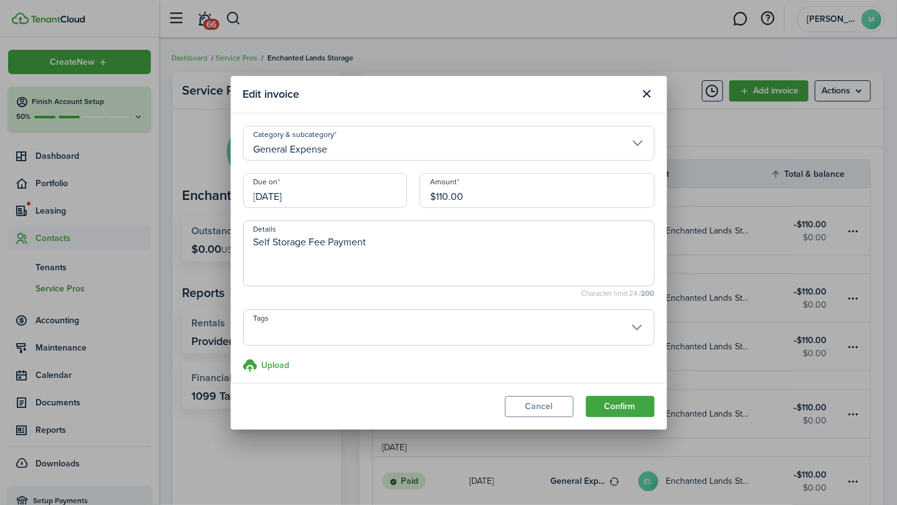
click at [264, 196] on input "[DATE]" at bounding box center [325, 190] width 164 height 35
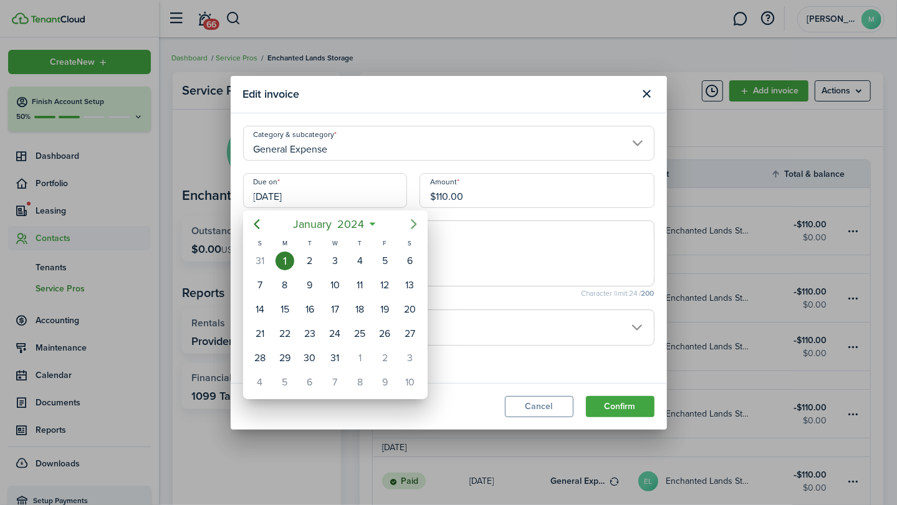
click at [414, 220] on icon "Next page" at bounding box center [413, 224] width 15 height 15
click at [365, 253] on div "1" at bounding box center [359, 261] width 19 height 19
type input "[DATE]"
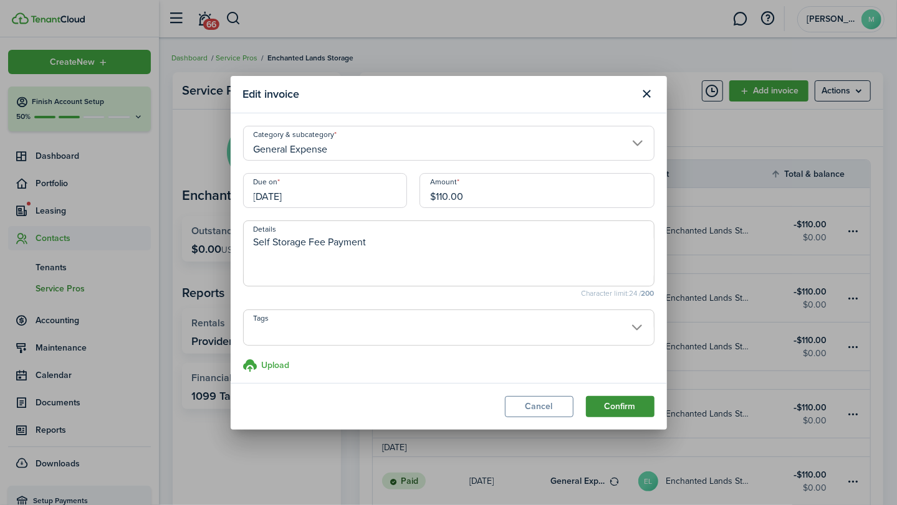
click at [627, 405] on button "Confirm" at bounding box center [620, 406] width 69 height 21
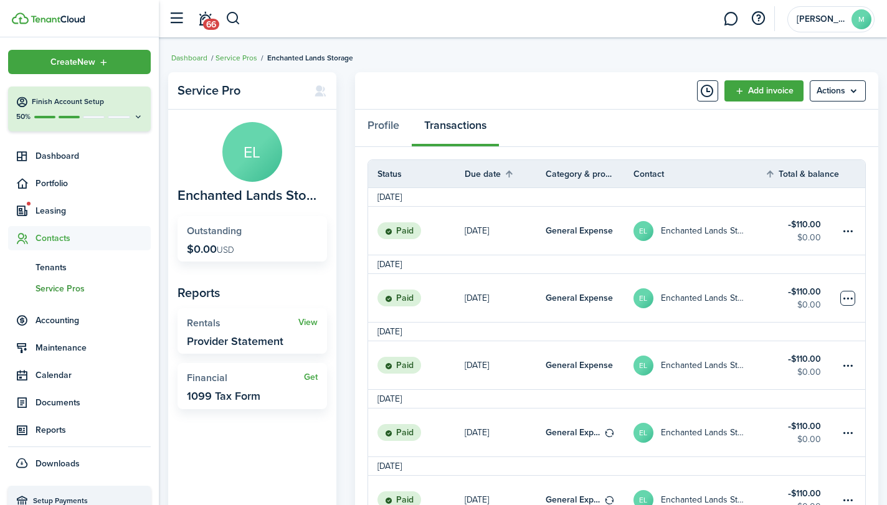
click at [851, 292] on table-menu-btn-icon at bounding box center [848, 298] width 15 height 15
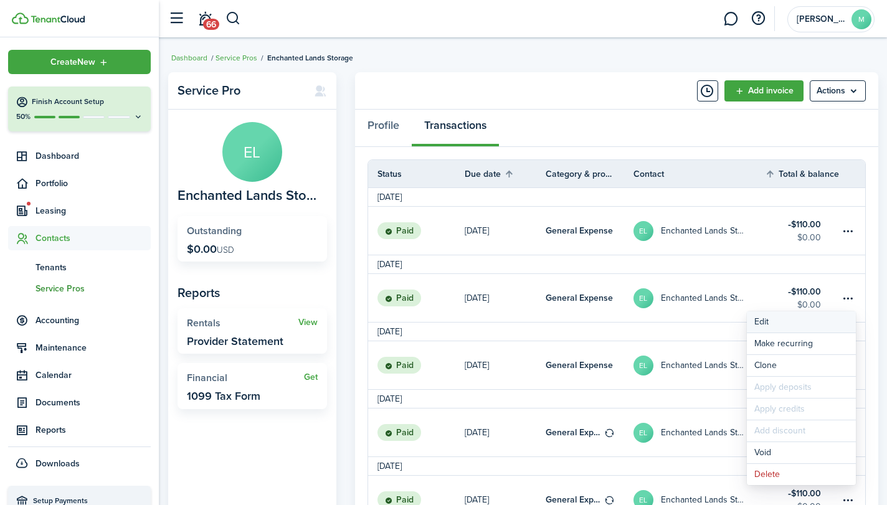
click at [790, 318] on button "Edit" at bounding box center [801, 322] width 109 height 21
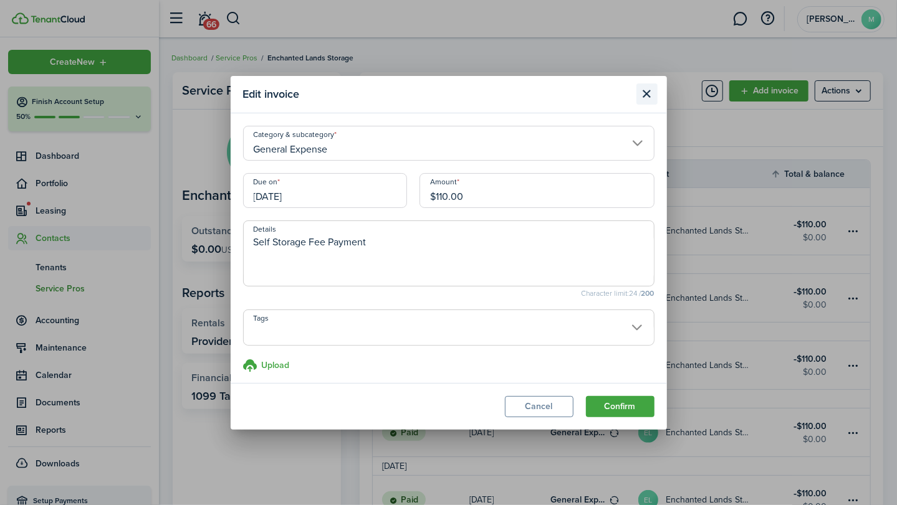
click at [646, 97] on button "Close modal" at bounding box center [646, 94] width 21 height 21
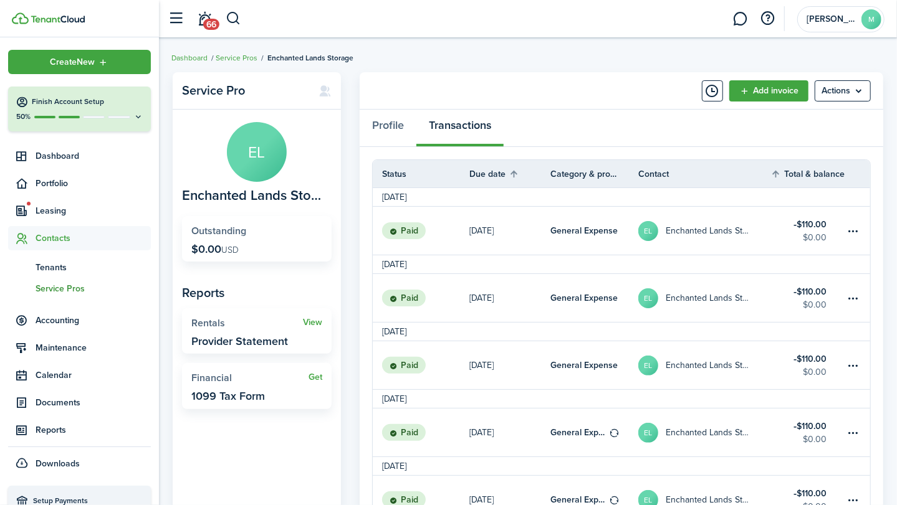
click at [646, 97] on section "Edit invoice Category & subcategory General Expense Due on [DATE] Amount $110.0…" at bounding box center [449, 41] width 436 height 354
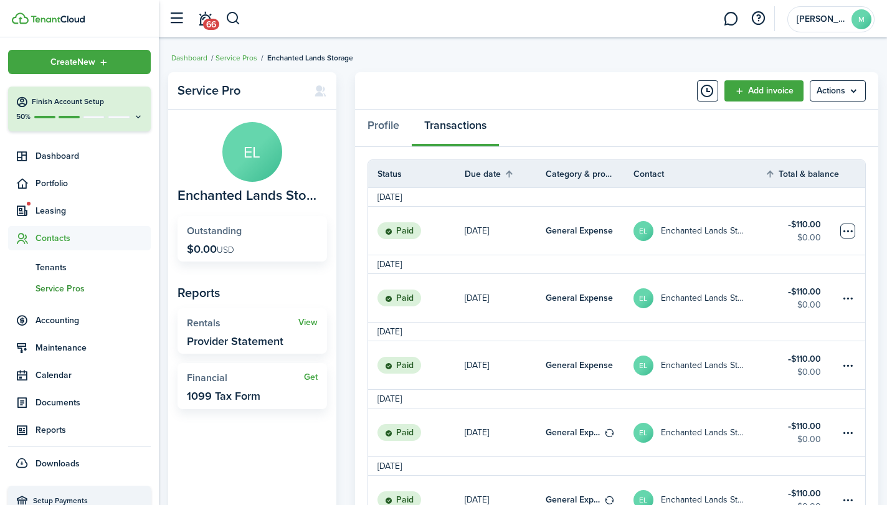
click at [847, 231] on table-menu-btn-icon at bounding box center [848, 231] width 15 height 15
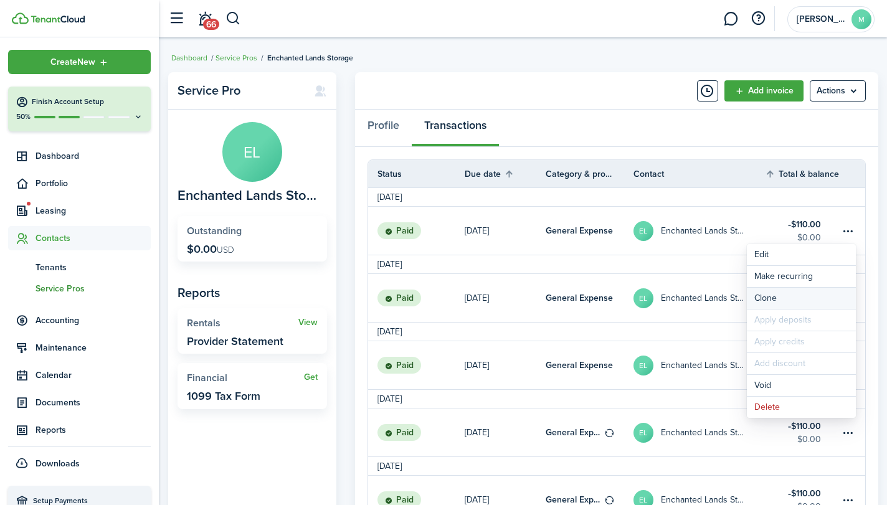
click at [793, 295] on link "Clone" at bounding box center [801, 298] width 109 height 21
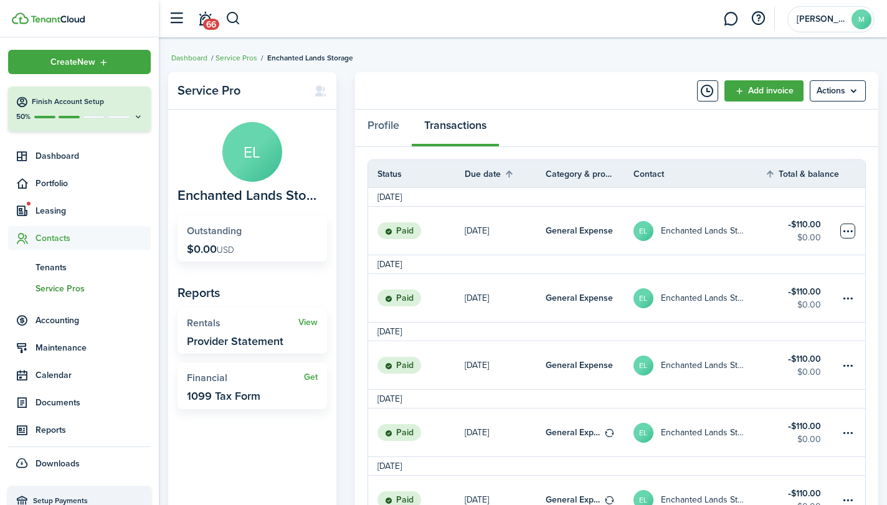
click at [849, 229] on table-menu-btn-icon at bounding box center [848, 231] width 15 height 15
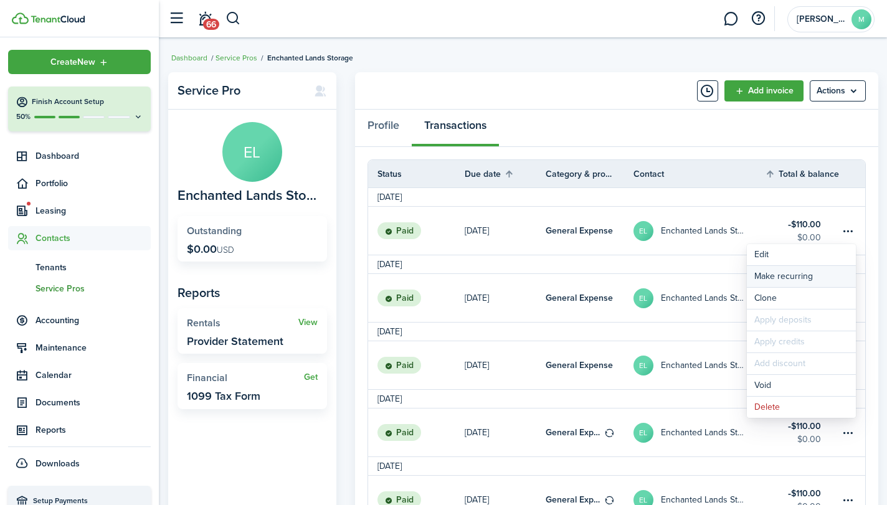
click at [809, 274] on link "Make recurring" at bounding box center [801, 276] width 109 height 21
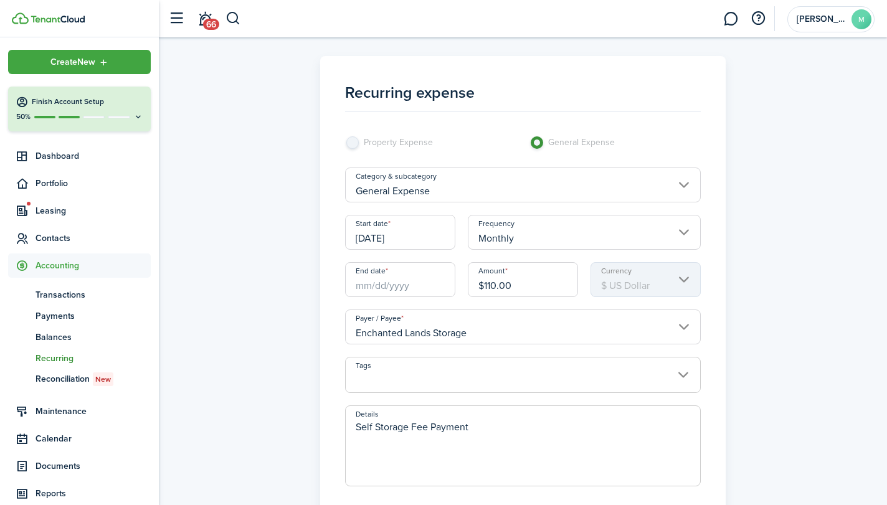
click at [542, 282] on input "$110.00" at bounding box center [523, 279] width 110 height 35
type input "$"
click at [424, 287] on input "End date" at bounding box center [400, 279] width 110 height 35
type input "$120.00"
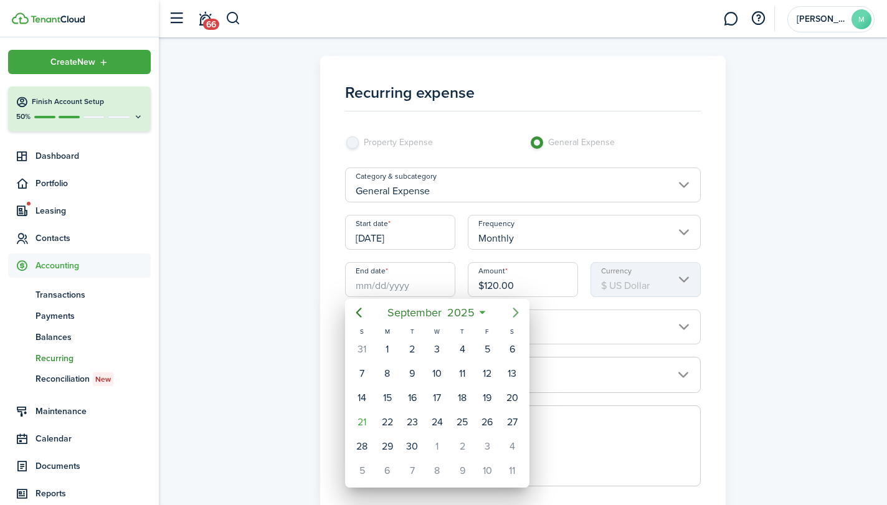
click at [517, 313] on icon "Next page" at bounding box center [515, 312] width 15 height 15
click at [360, 313] on icon "Previous page" at bounding box center [358, 312] width 15 height 15
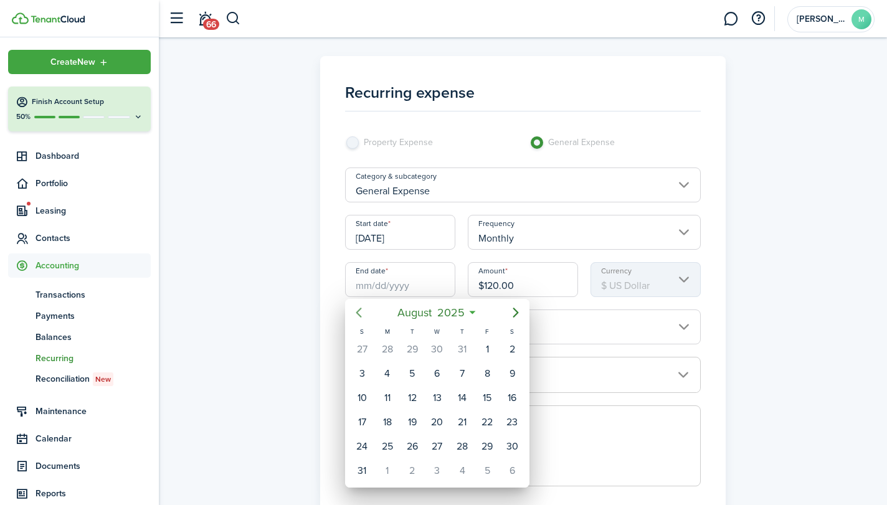
click at [360, 313] on icon "Previous page" at bounding box center [358, 312] width 15 height 15
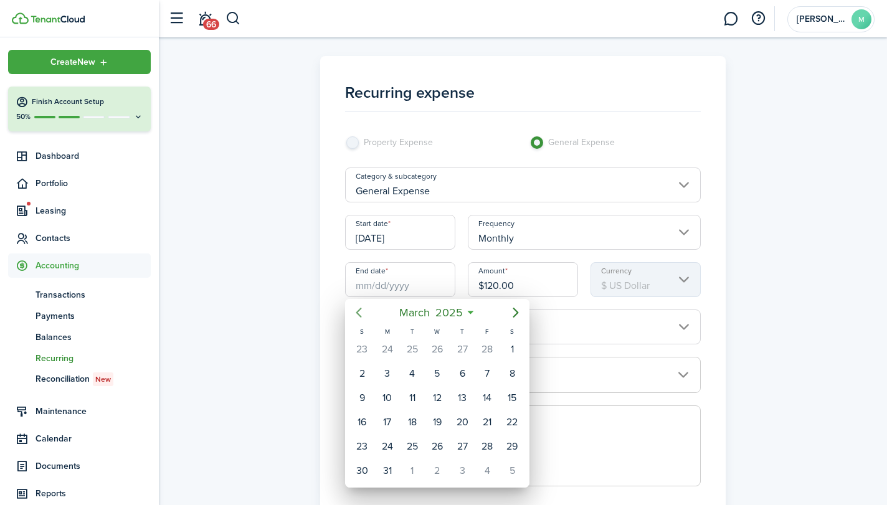
click at [360, 313] on icon "Previous page" at bounding box center [358, 312] width 15 height 15
click at [436, 350] on div "1" at bounding box center [437, 349] width 19 height 19
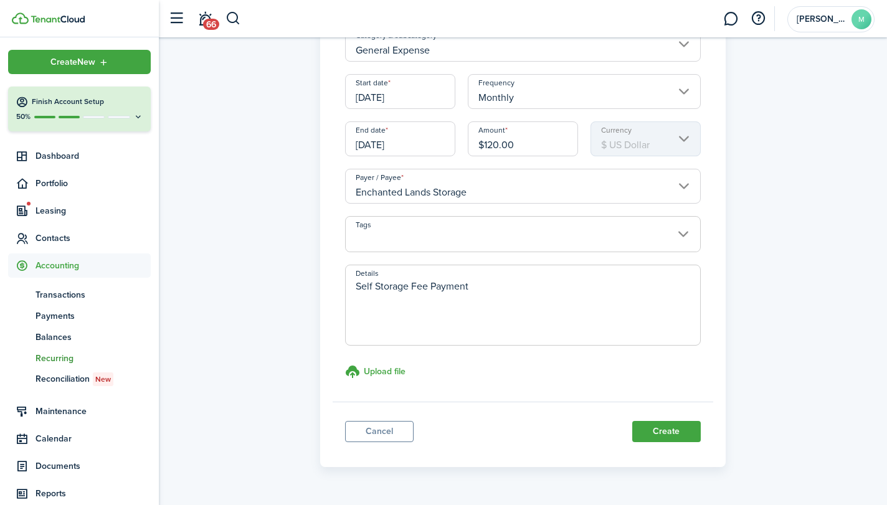
scroll to position [173, 0]
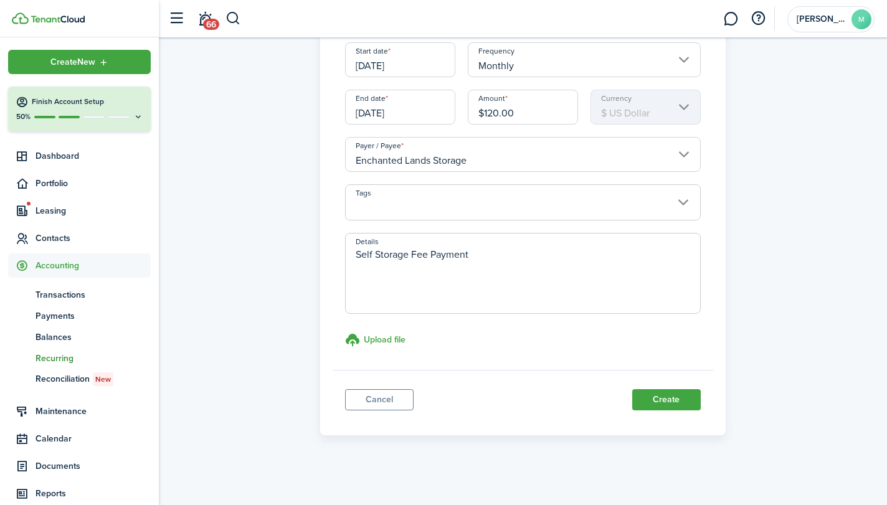
click at [416, 118] on input "[DATE]" at bounding box center [400, 107] width 110 height 35
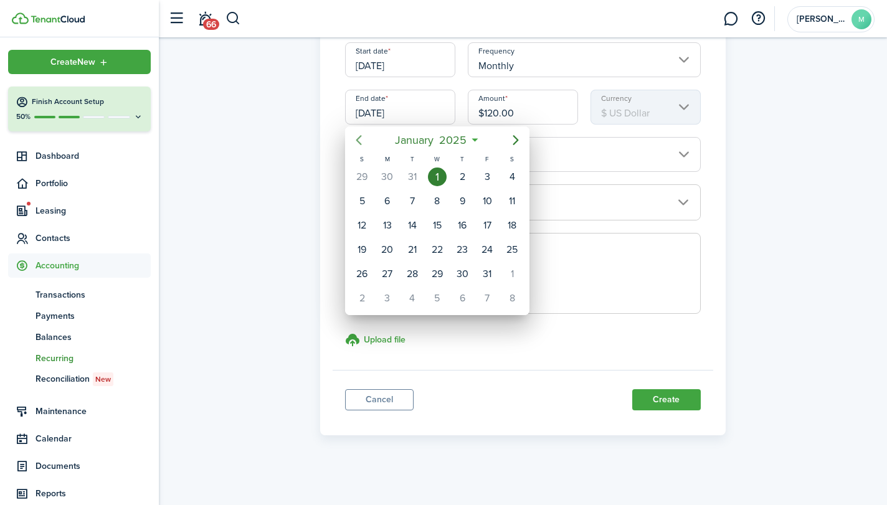
click at [358, 137] on icon "Previous page" at bounding box center [358, 140] width 15 height 15
click at [414, 266] on div "31" at bounding box center [412, 274] width 19 height 19
type input "[DATE]"
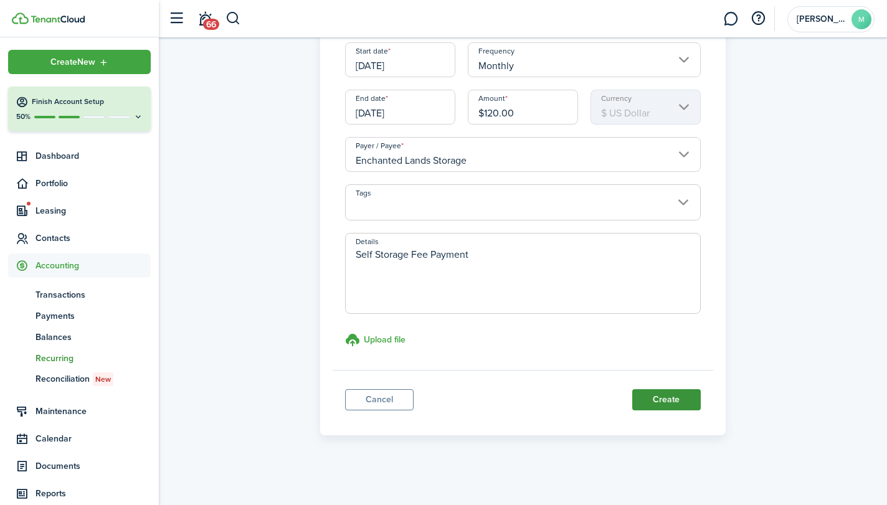
click at [667, 401] on button "Create" at bounding box center [667, 399] width 69 height 21
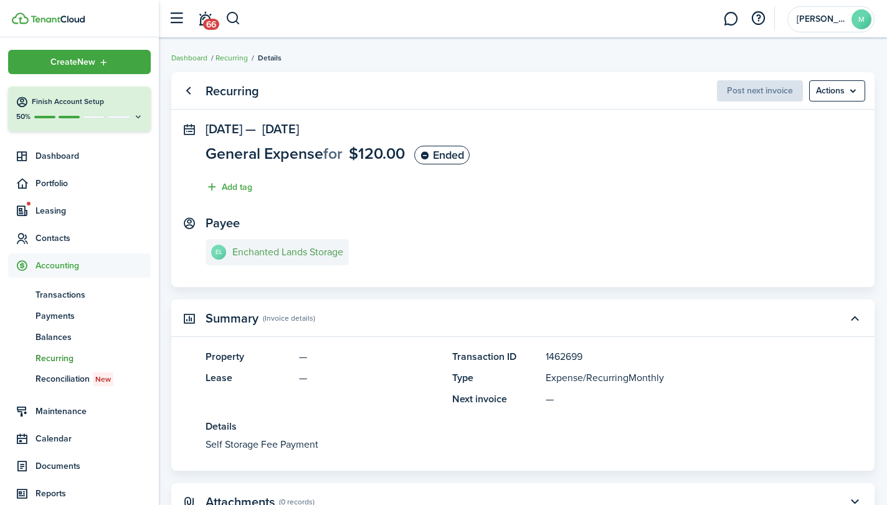
click at [311, 251] on e-details-info-title "Enchanted Lands Storage" at bounding box center [287, 252] width 111 height 11
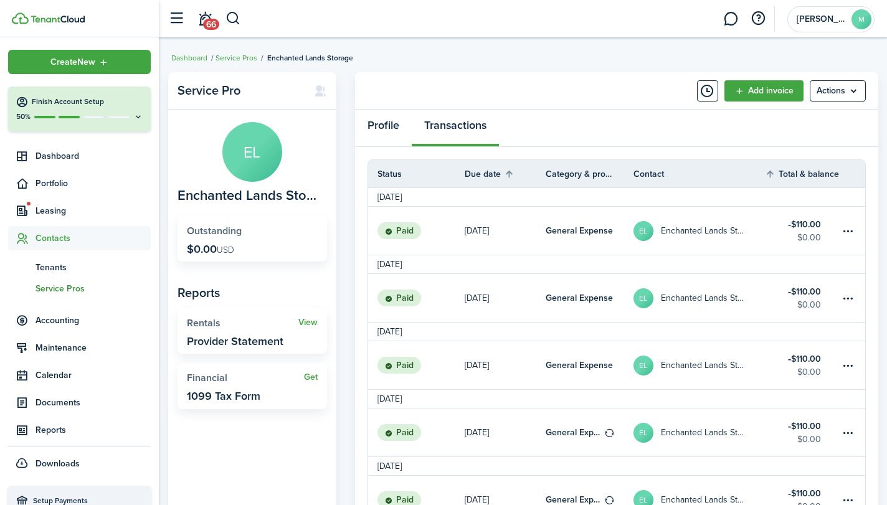
click at [386, 124] on link "Profile" at bounding box center [383, 128] width 57 height 37
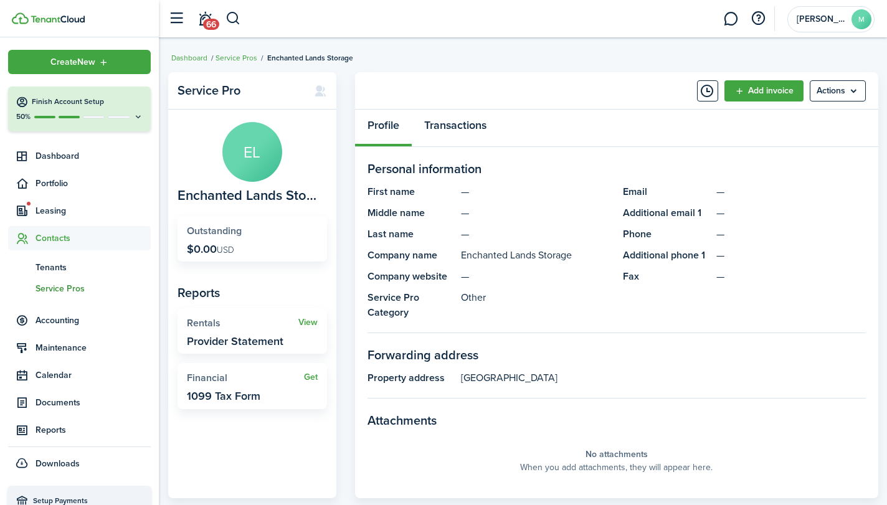
click at [467, 127] on link "Transactions" at bounding box center [455, 128] width 87 height 37
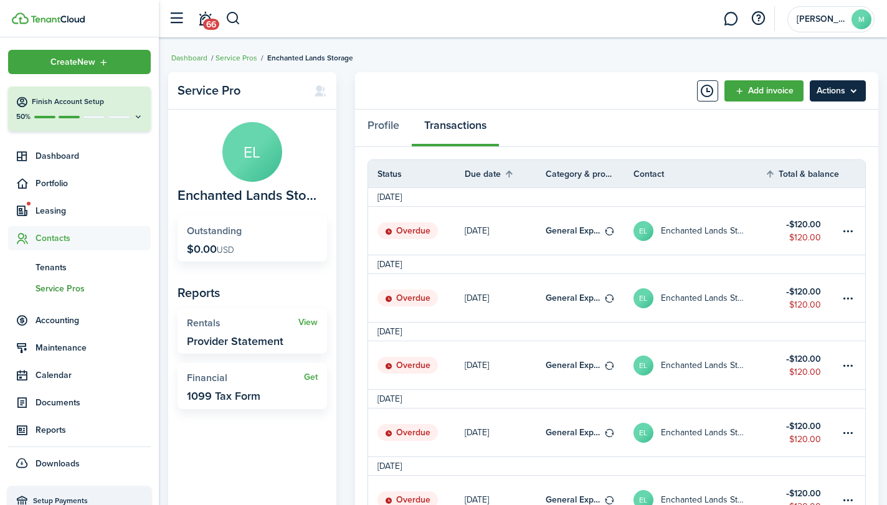
click at [841, 87] on menu-btn "Actions" at bounding box center [838, 90] width 56 height 21
click at [641, 131] on div "Profile Transactions" at bounding box center [616, 128] width 523 height 37
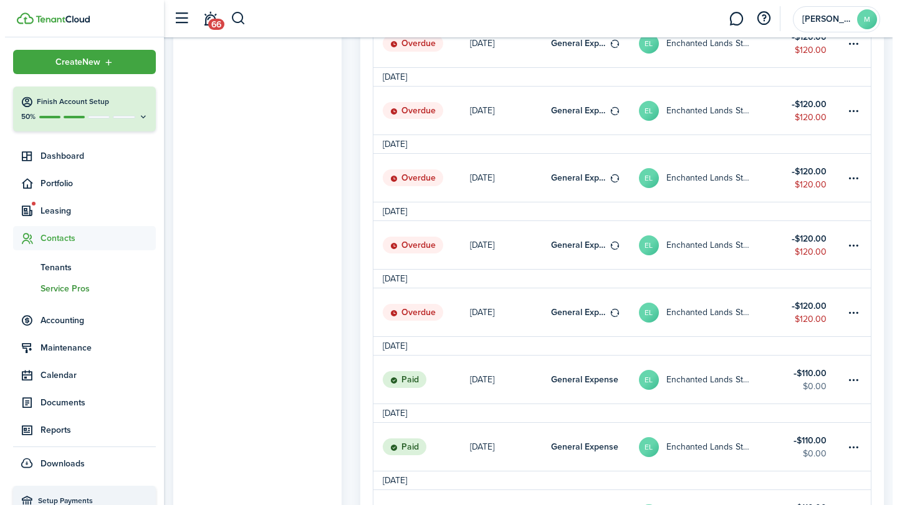
scroll to position [499, 0]
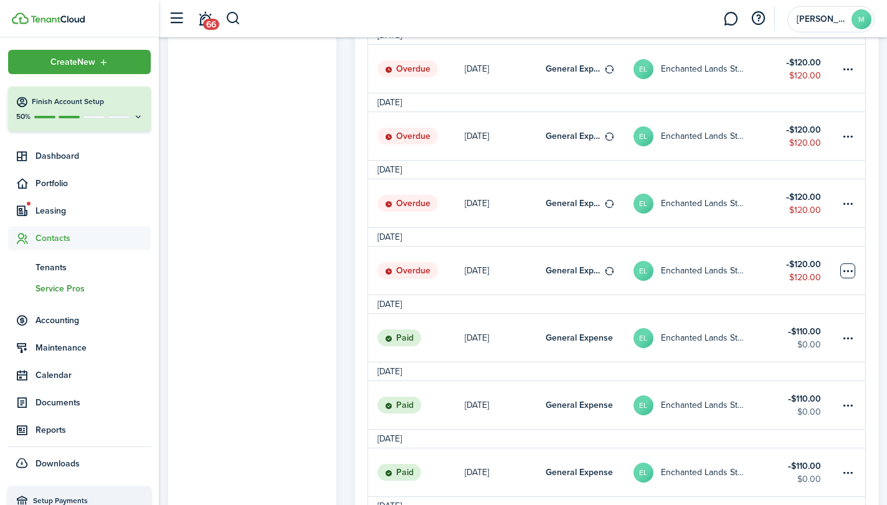
click at [846, 272] on table-menu-btn-icon at bounding box center [848, 271] width 15 height 15
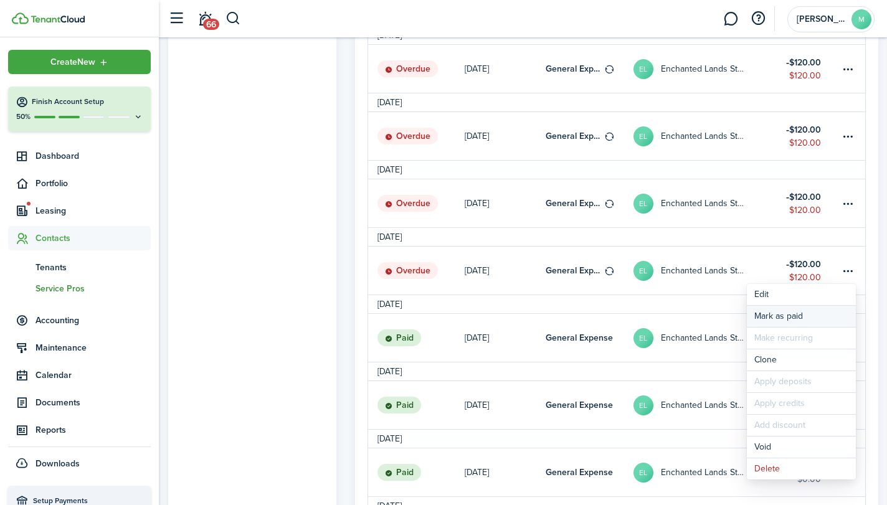
click at [803, 310] on link "Mark as paid" at bounding box center [801, 316] width 109 height 21
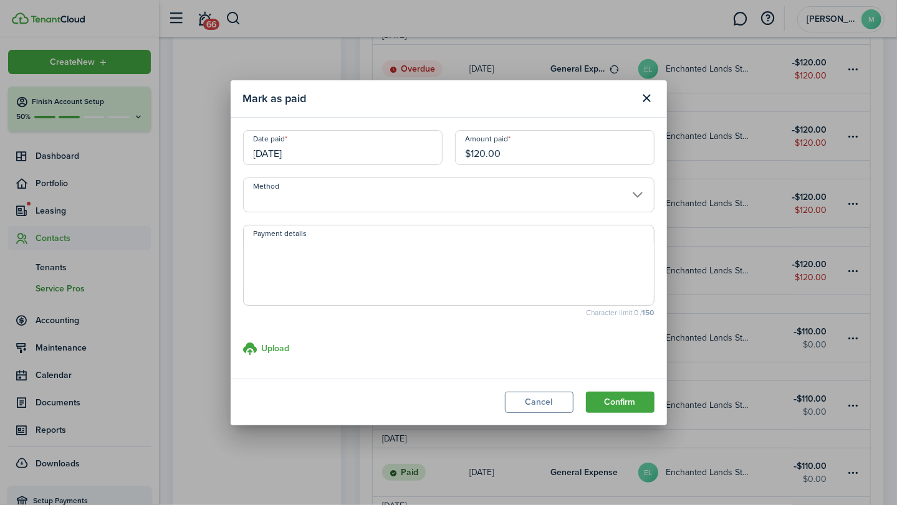
click at [581, 198] on input "Method" at bounding box center [448, 195] width 411 height 35
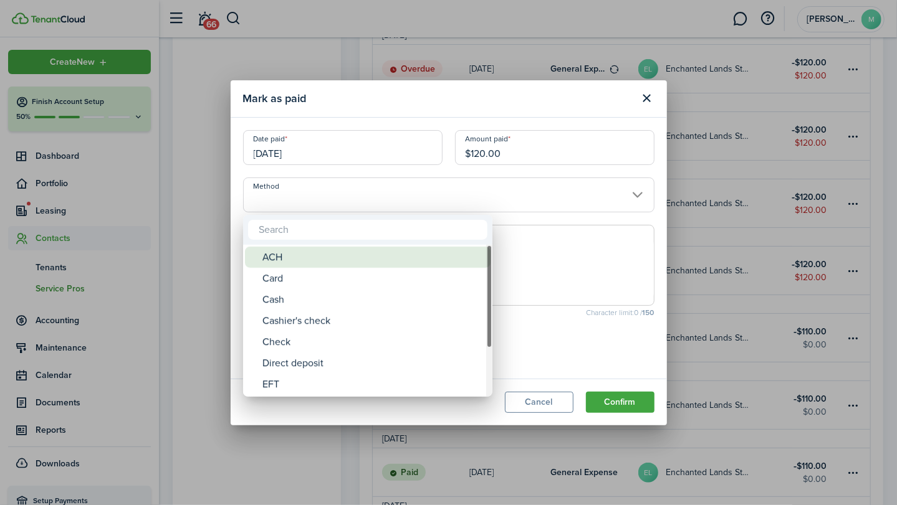
click at [454, 254] on div "ACH" at bounding box center [372, 257] width 221 height 21
type input "ACH"
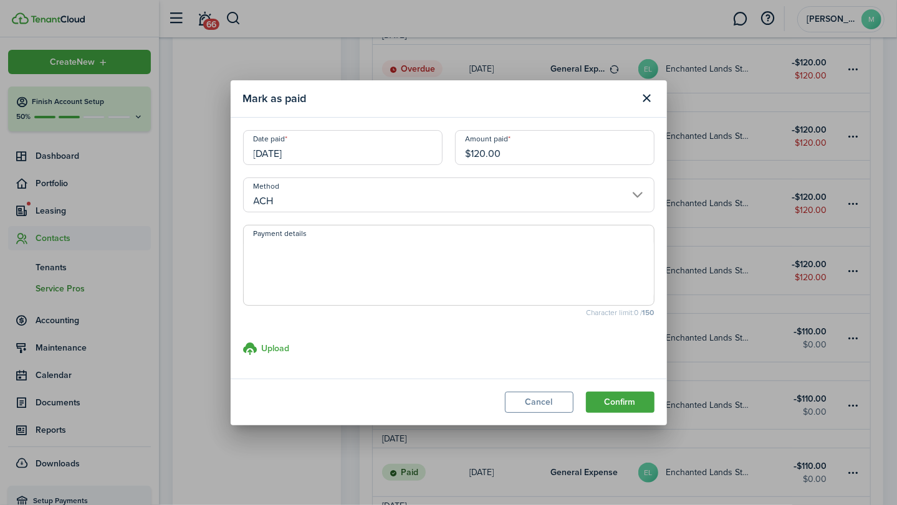
click at [439, 267] on textarea "Payment details" at bounding box center [449, 269] width 410 height 60
type textarea "bill pay"
click at [620, 398] on button "Confirm" at bounding box center [620, 402] width 69 height 21
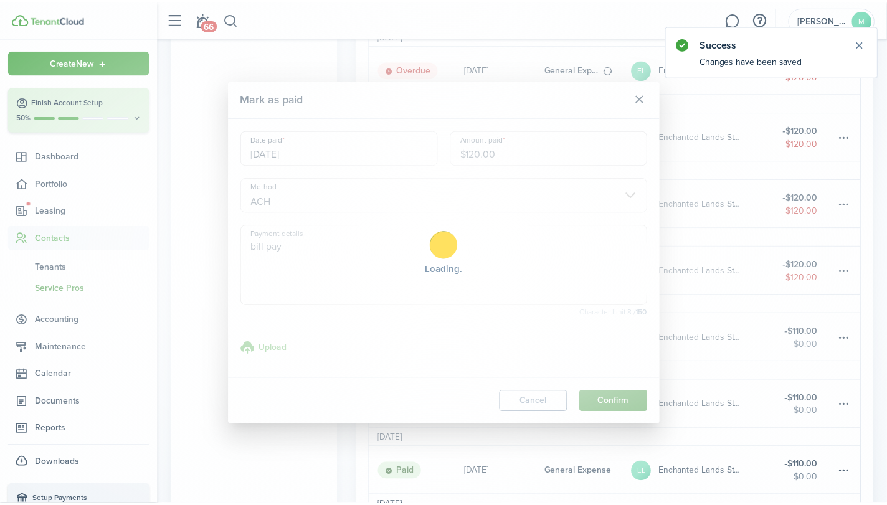
scroll to position [0, 0]
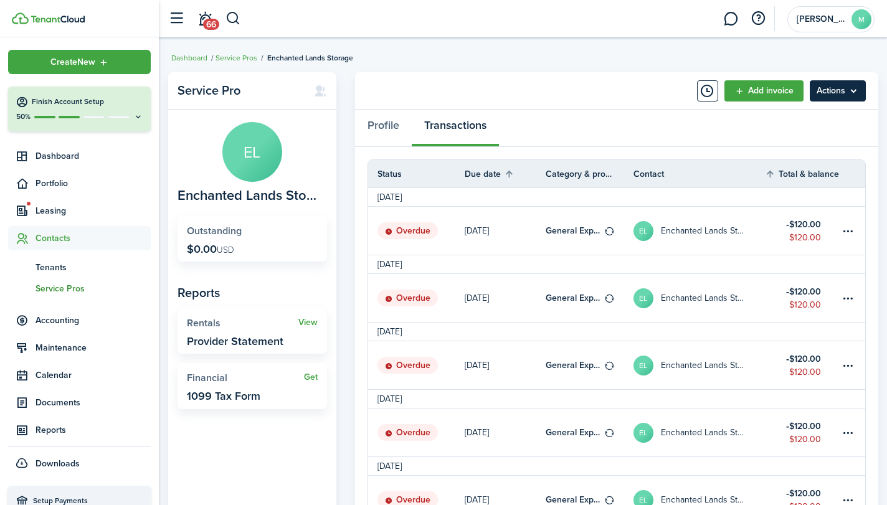
click at [851, 87] on menu-btn "Actions" at bounding box center [838, 90] width 56 height 21
click at [603, 93] on panel-main-header "Add invoice Actions" at bounding box center [616, 90] width 523 height 37
click at [849, 229] on table-menu-btn-icon at bounding box center [848, 231] width 15 height 15
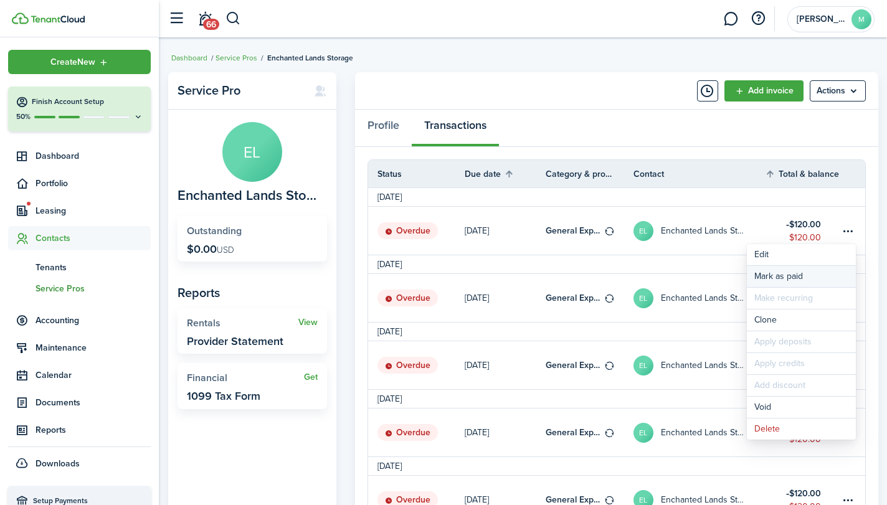
click at [798, 274] on link "Mark as paid" at bounding box center [801, 276] width 109 height 21
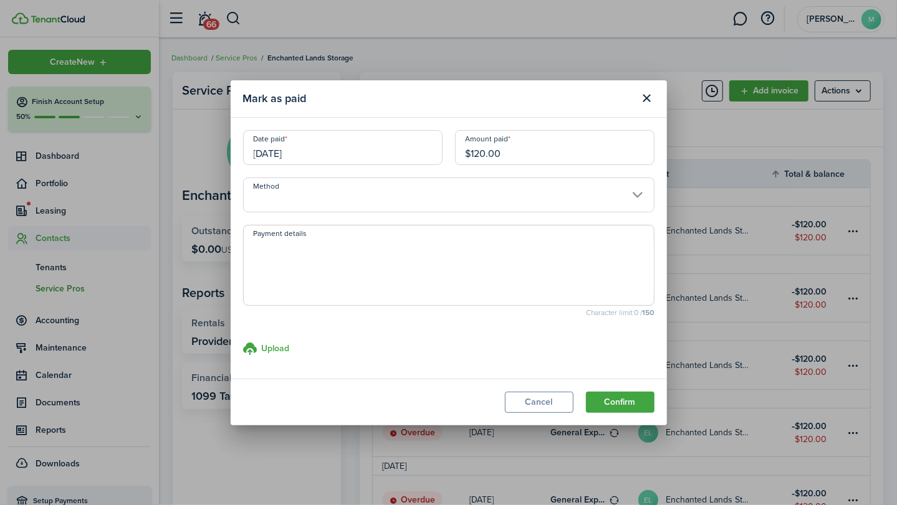
click at [520, 193] on input "Method" at bounding box center [448, 195] width 411 height 35
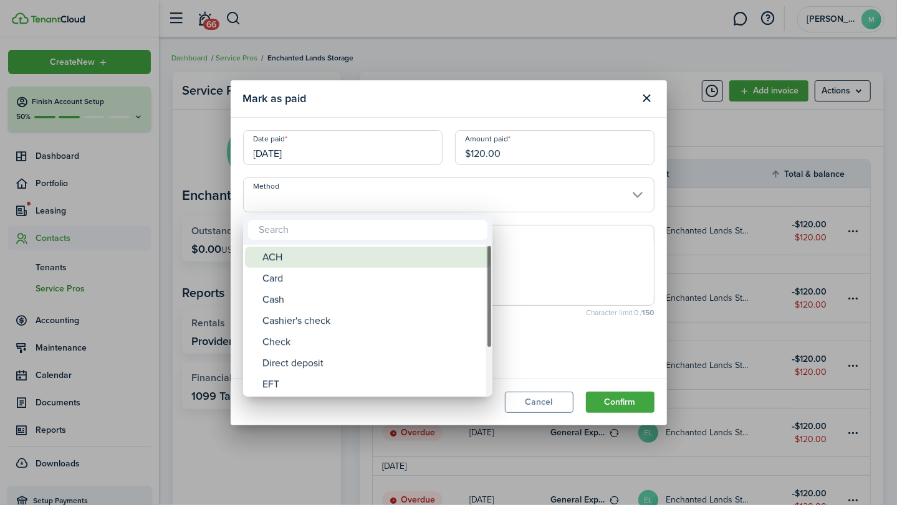
click at [375, 257] on div "ACH" at bounding box center [372, 257] width 221 height 21
type input "ACH"
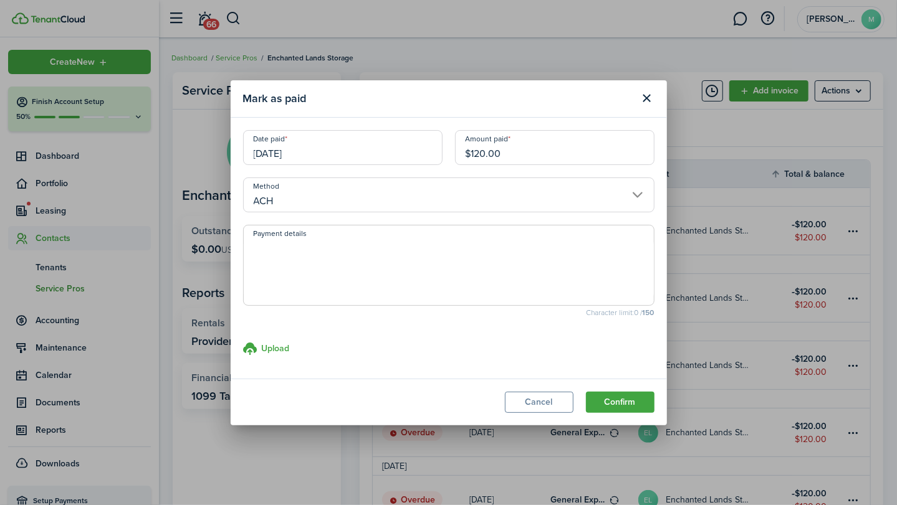
click at [375, 257] on textarea "Payment details" at bounding box center [449, 269] width 410 height 60
type textarea "bill pay"
click at [632, 401] on button "Confirm" at bounding box center [620, 402] width 69 height 21
